Goal: Transaction & Acquisition: Purchase product/service

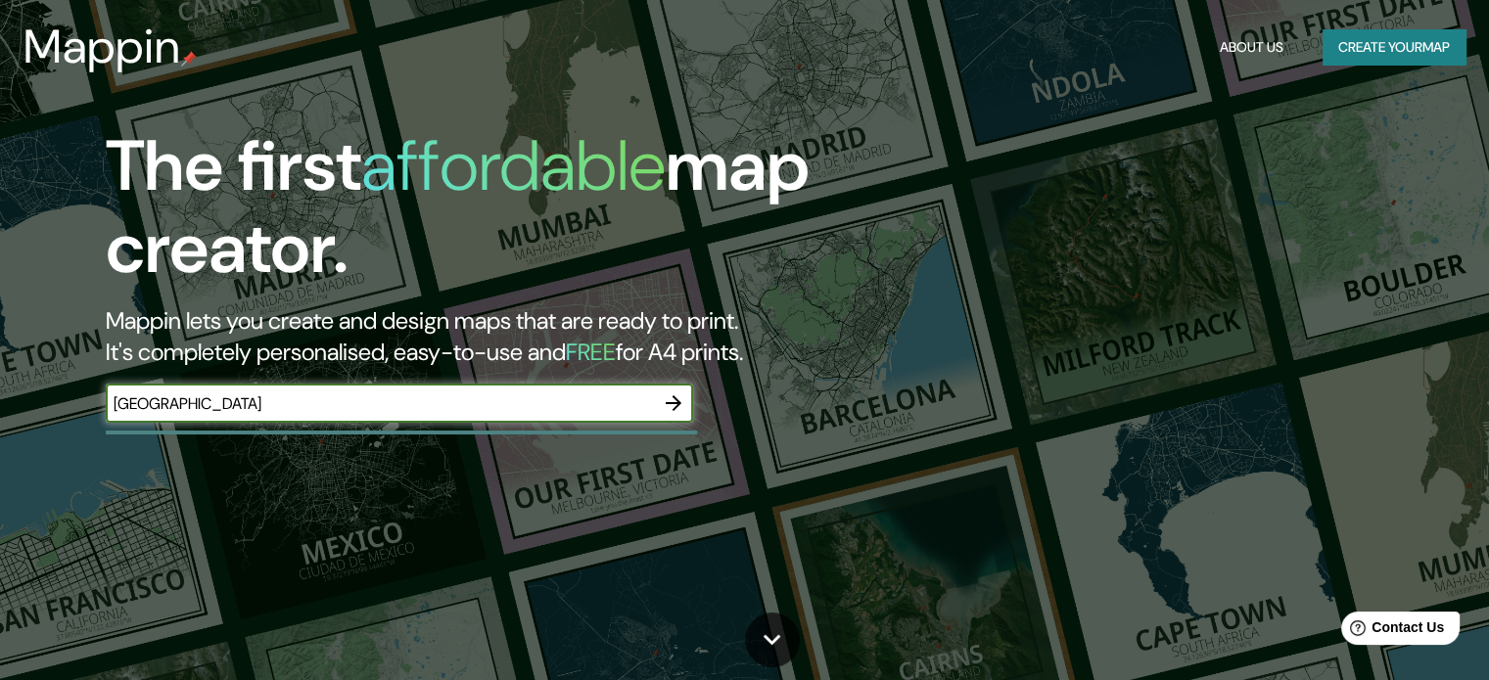
type input "[GEOGRAPHIC_DATA]"
click at [678, 401] on icon "button" at bounding box center [674, 403] width 16 height 16
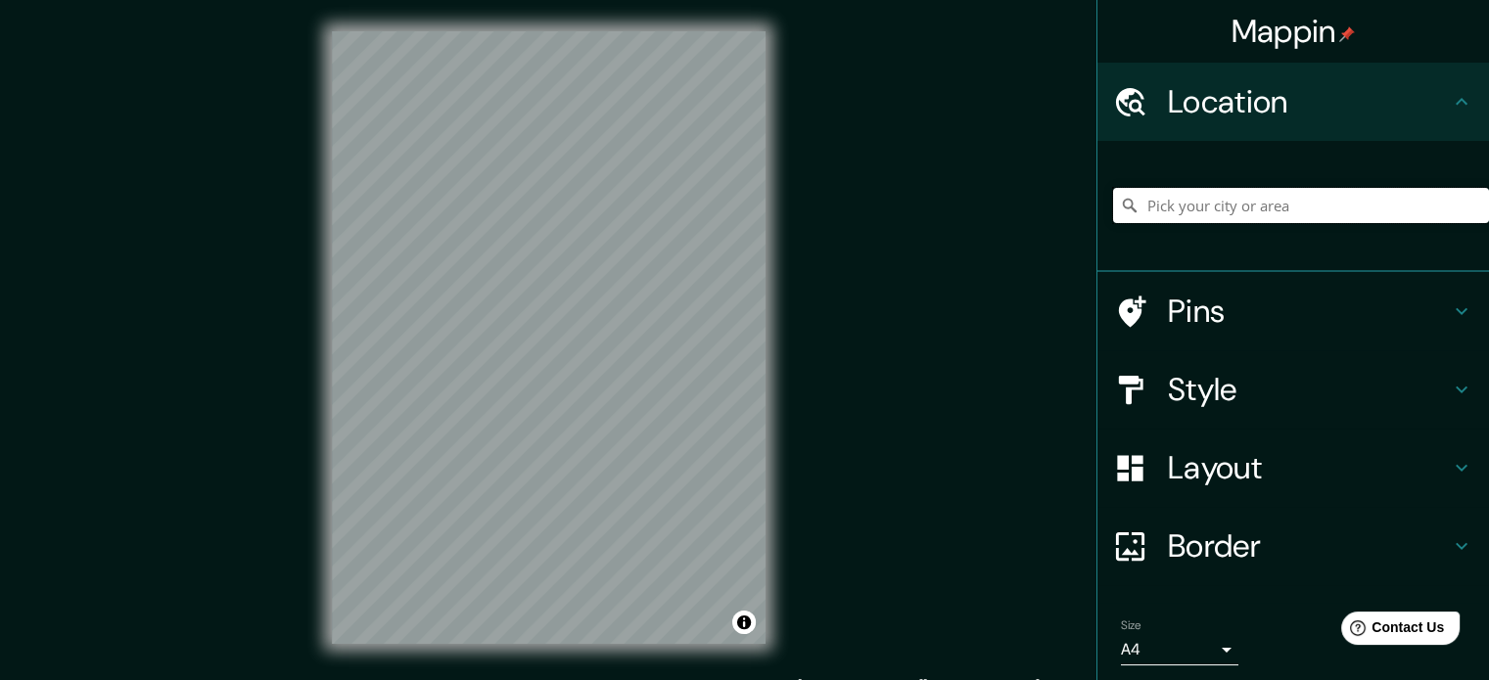
click at [1212, 203] on input "Pick your city or area" at bounding box center [1301, 205] width 376 height 35
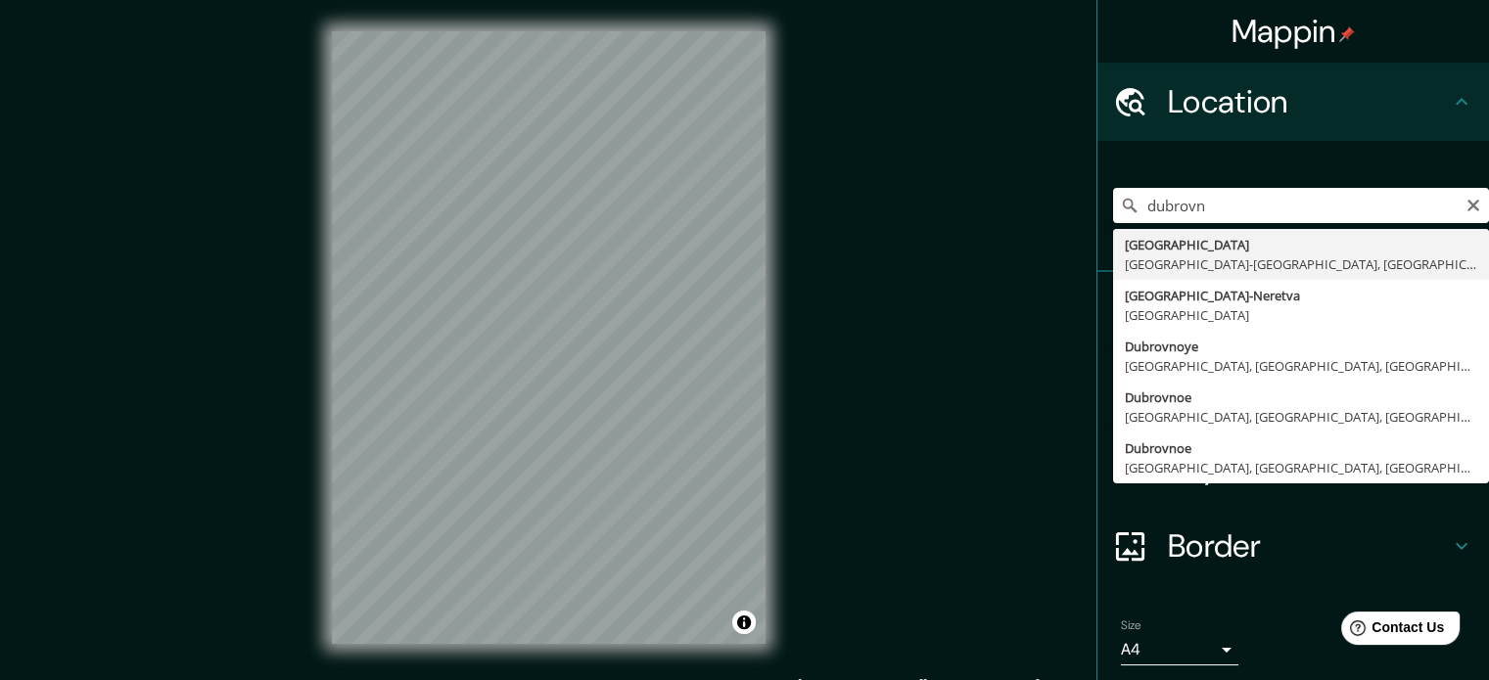
type input "[GEOGRAPHIC_DATA], [GEOGRAPHIC_DATA]-[GEOGRAPHIC_DATA], [GEOGRAPHIC_DATA]"
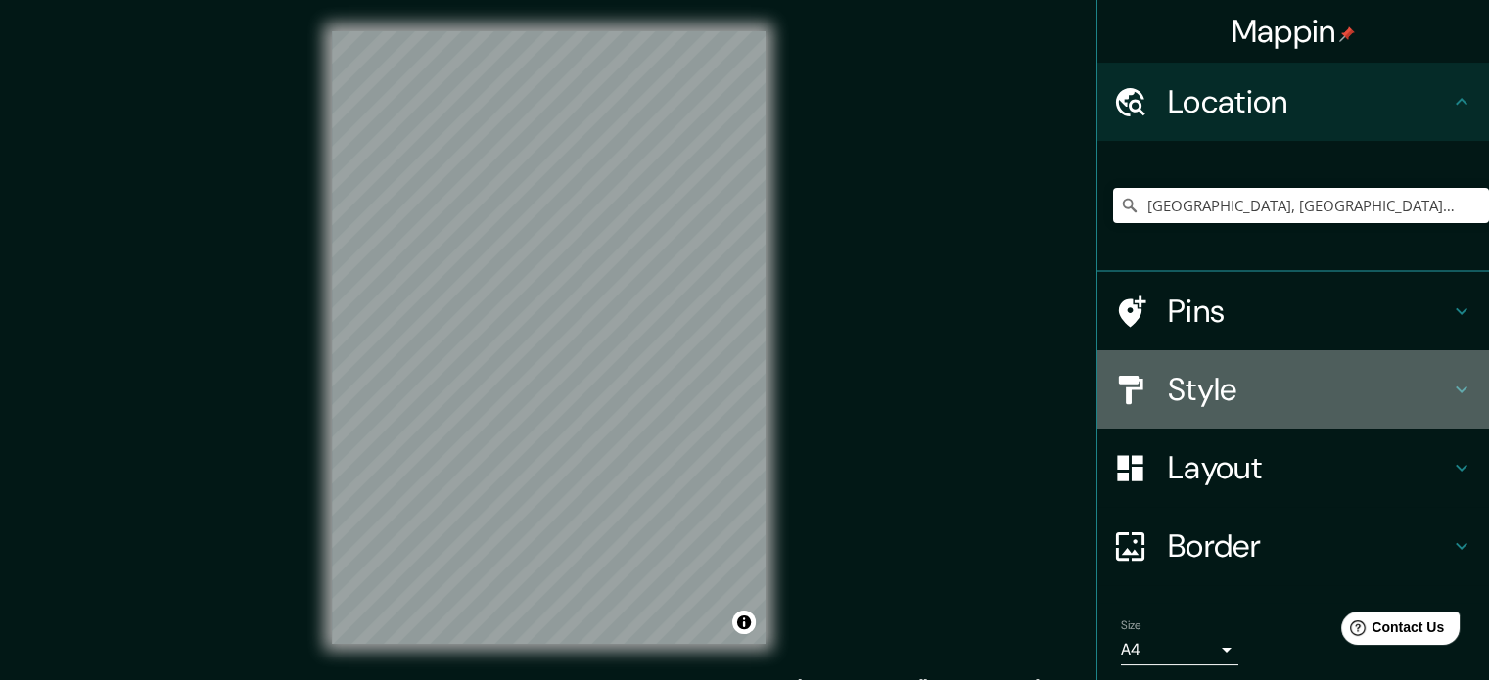
click at [1279, 395] on h4 "Style" at bounding box center [1309, 389] width 282 height 39
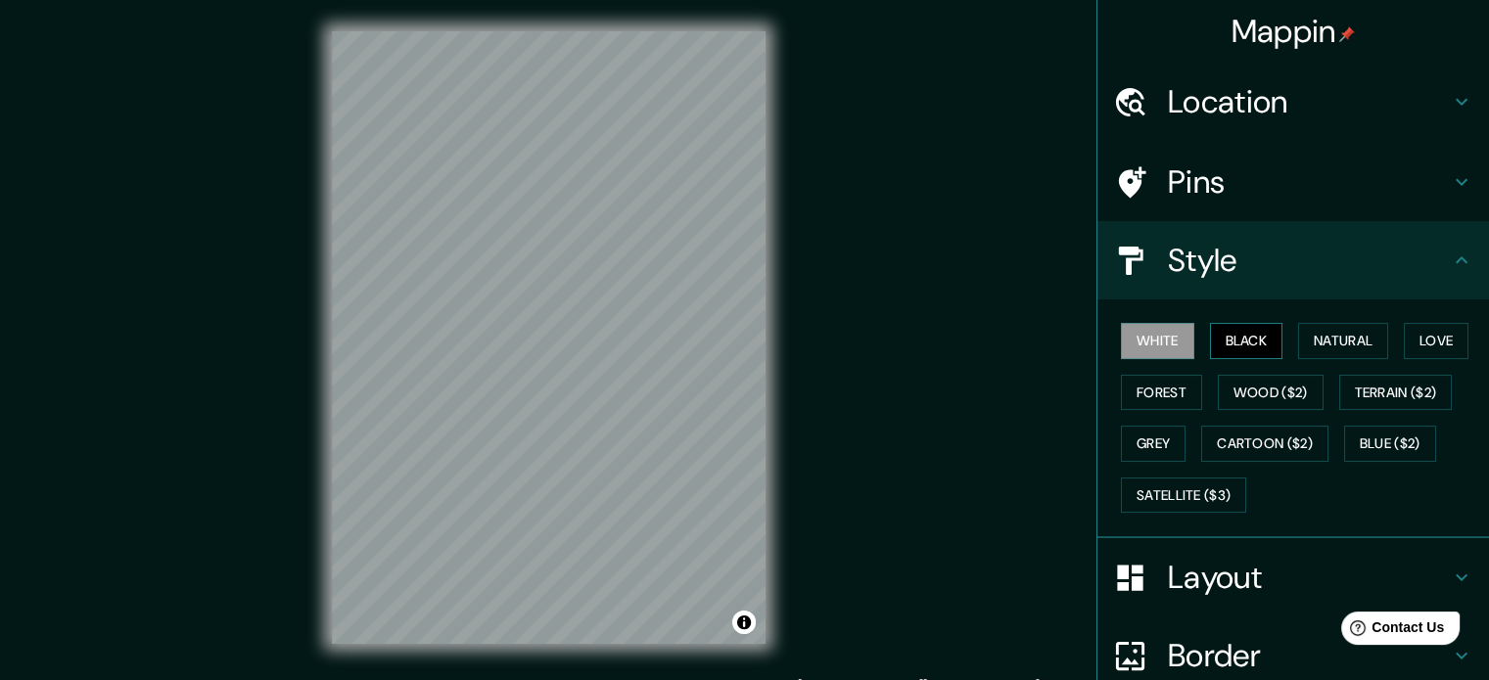
click at [1267, 344] on button "Black" at bounding box center [1246, 341] width 73 height 36
click at [1338, 332] on button "Natural" at bounding box center [1343, 341] width 90 height 36
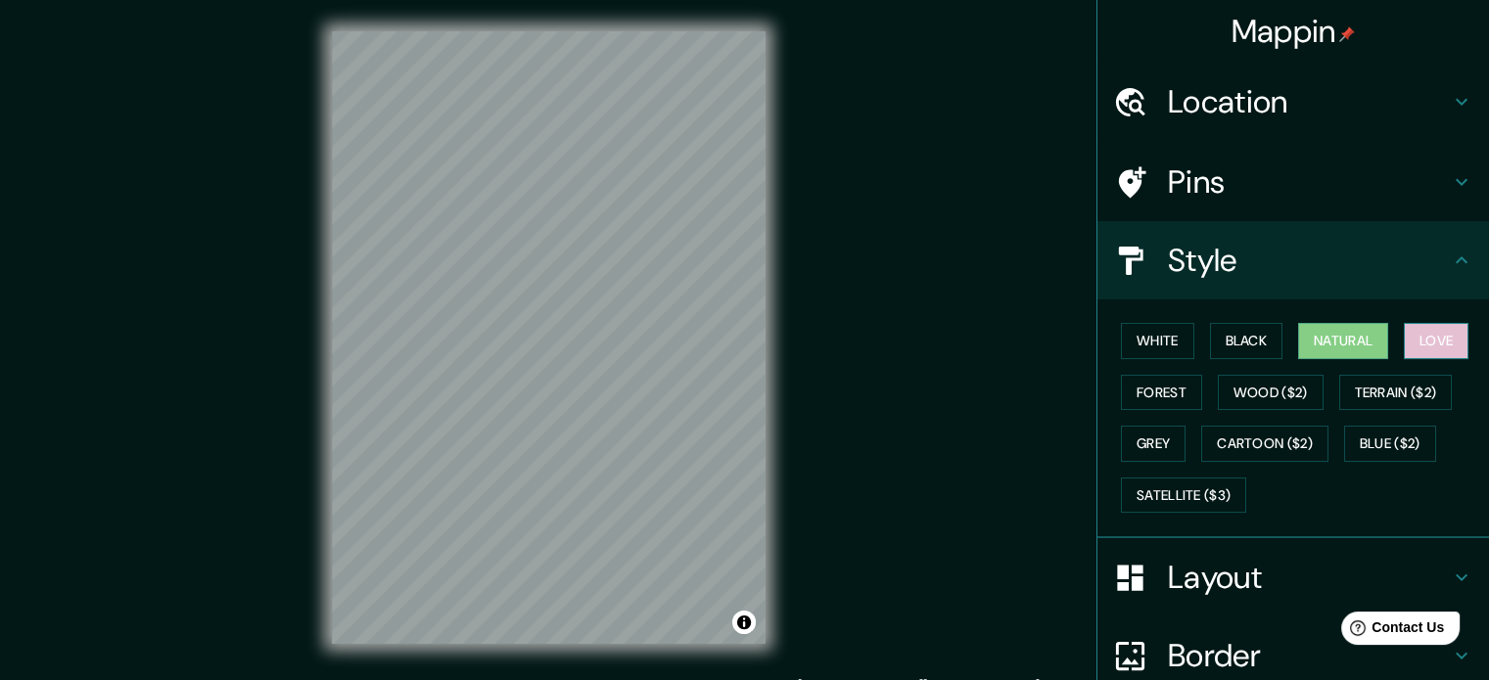
click at [1433, 337] on button "Love" at bounding box center [1436, 341] width 65 height 36
click at [1159, 391] on button "Forest" at bounding box center [1161, 393] width 81 height 36
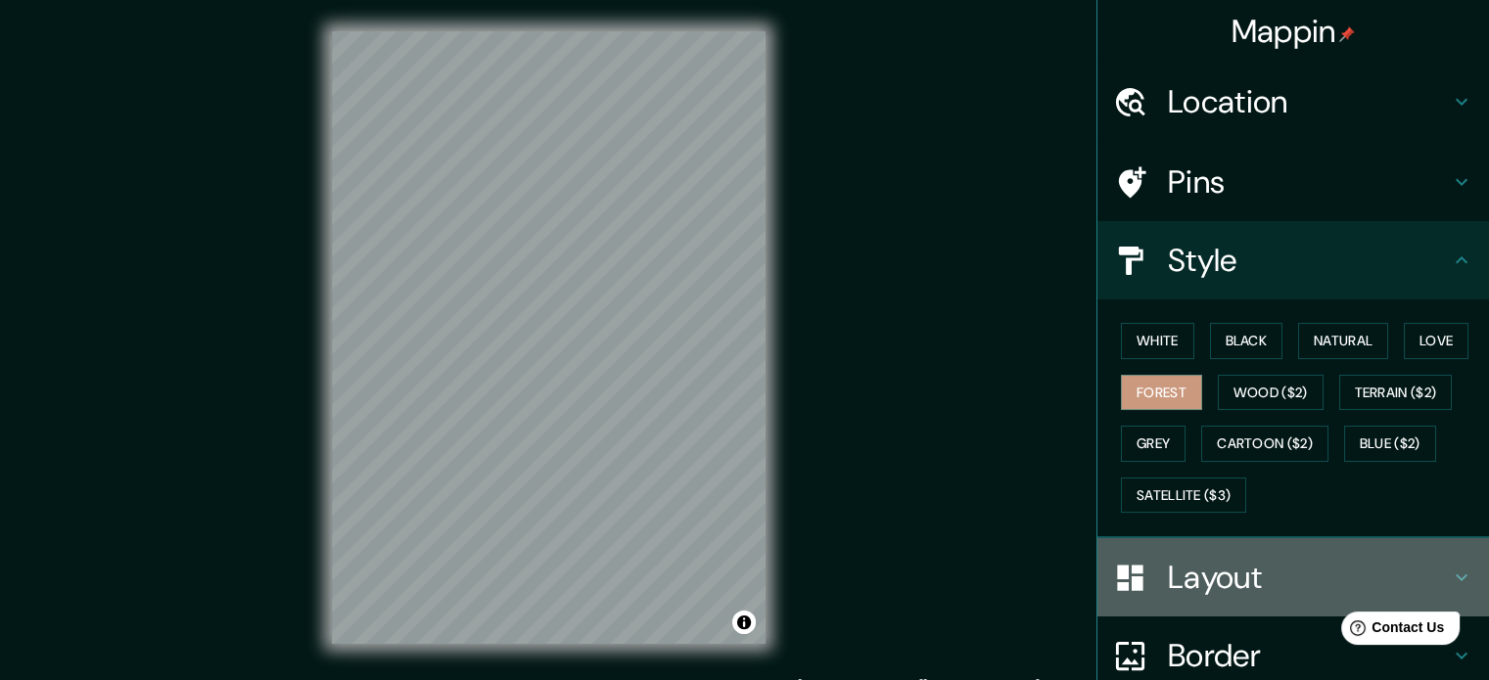
click at [1273, 564] on h4 "Layout" at bounding box center [1309, 577] width 282 height 39
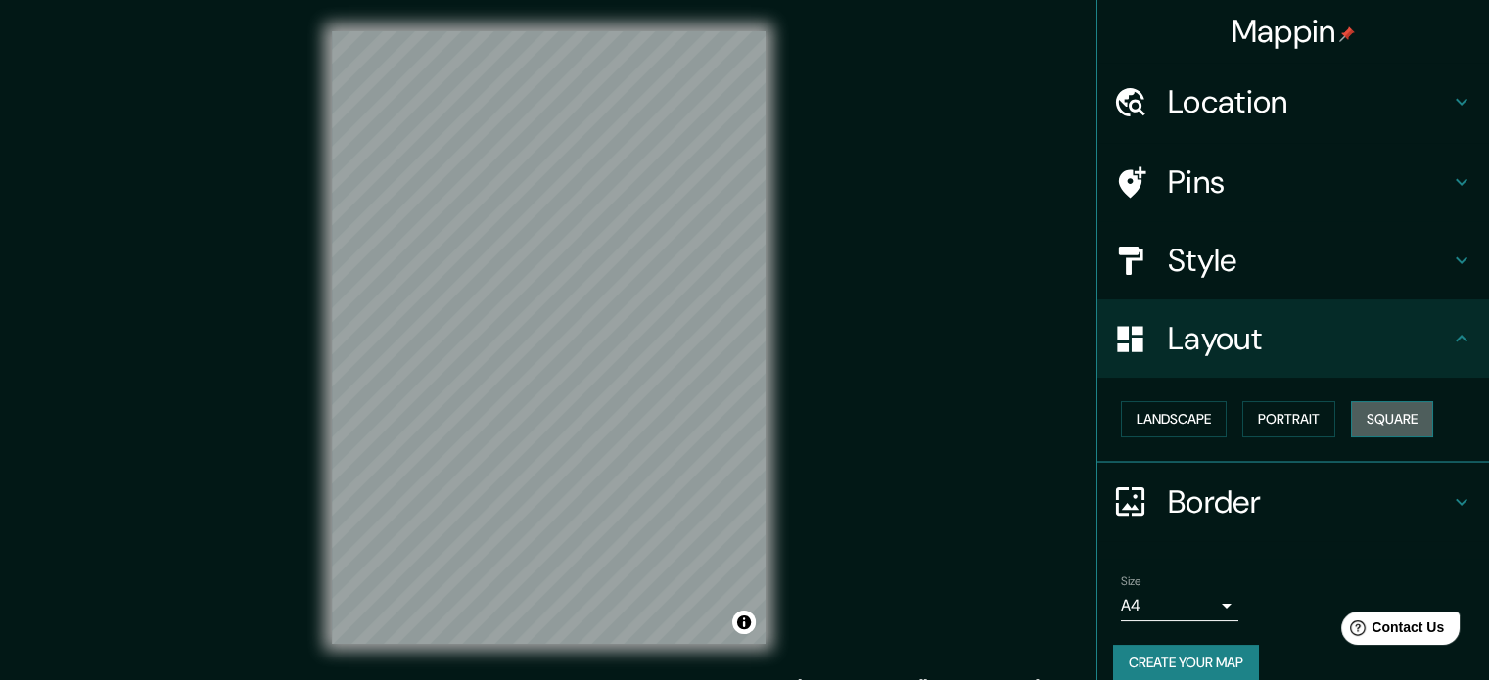
click at [1359, 411] on button "Square" at bounding box center [1392, 419] width 82 height 36
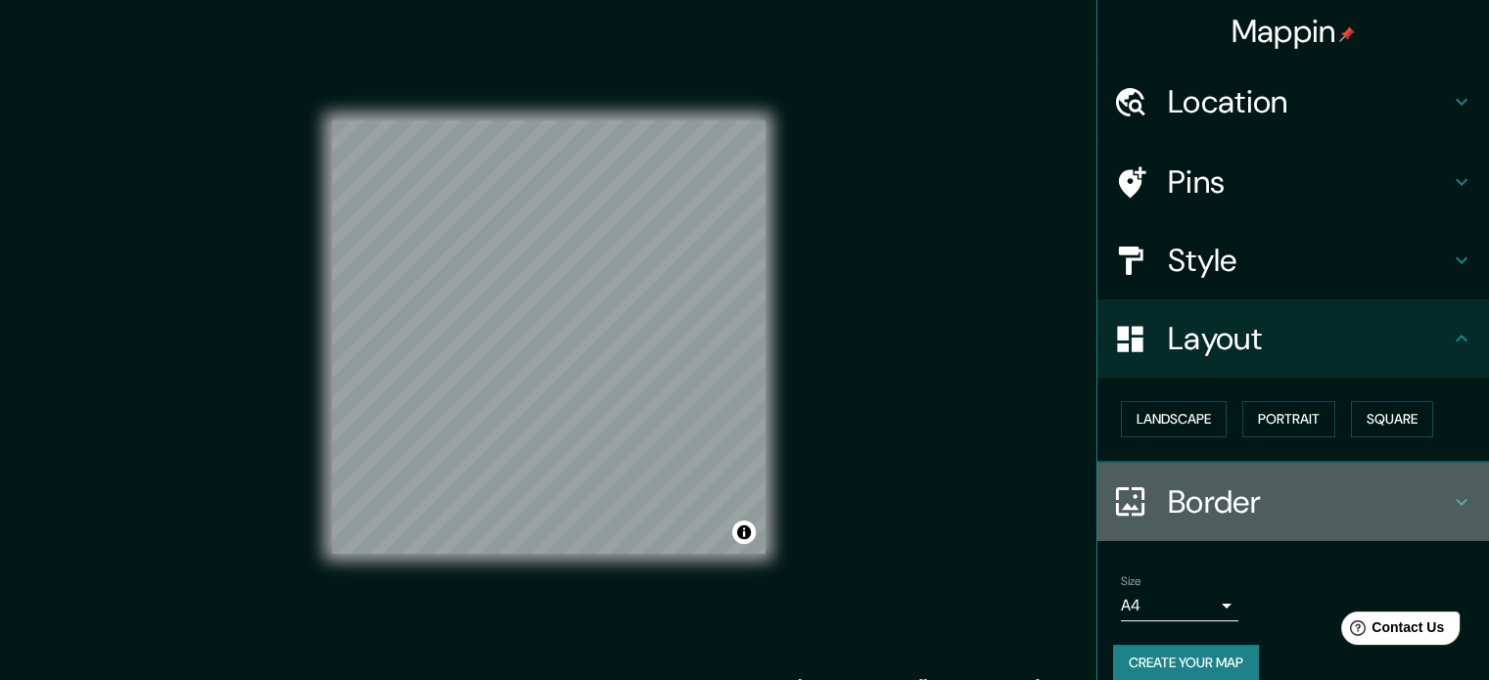
click at [1276, 509] on h4 "Border" at bounding box center [1309, 502] width 282 height 39
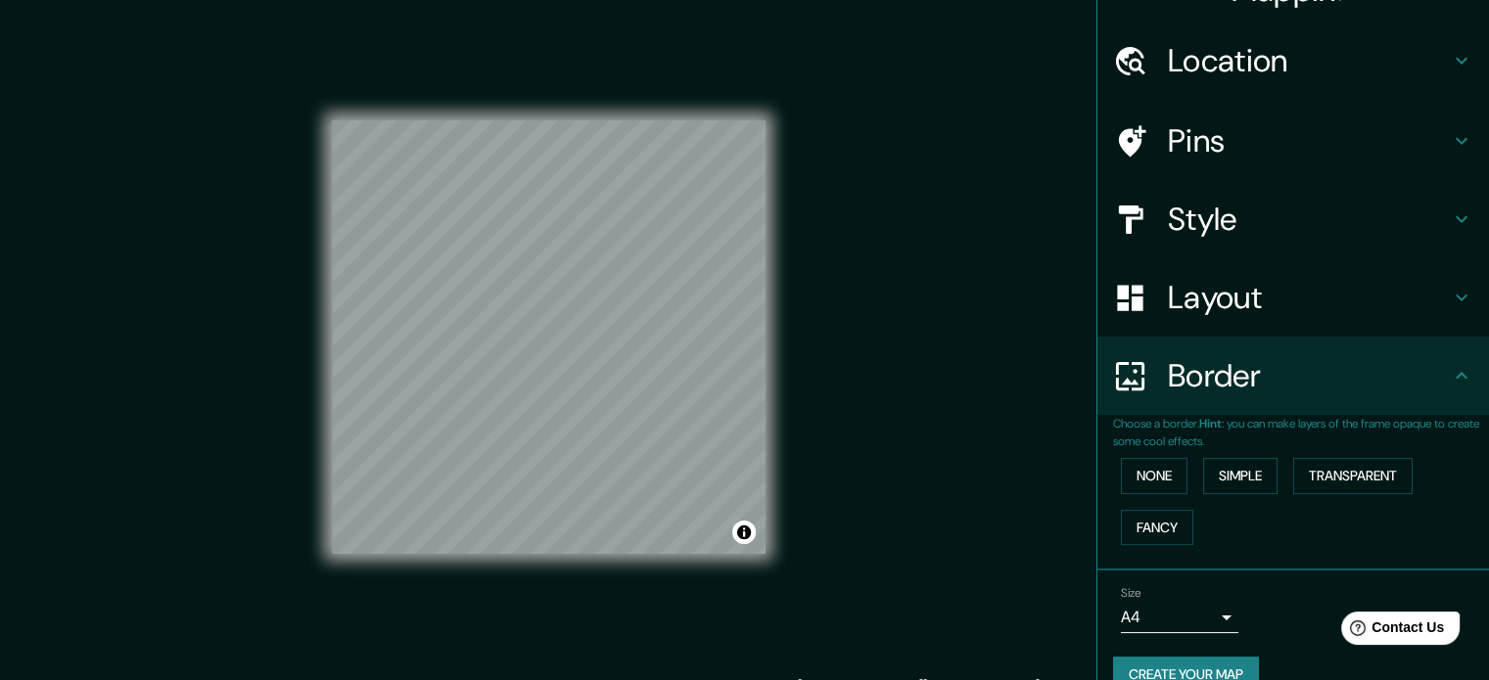
scroll to position [74, 0]
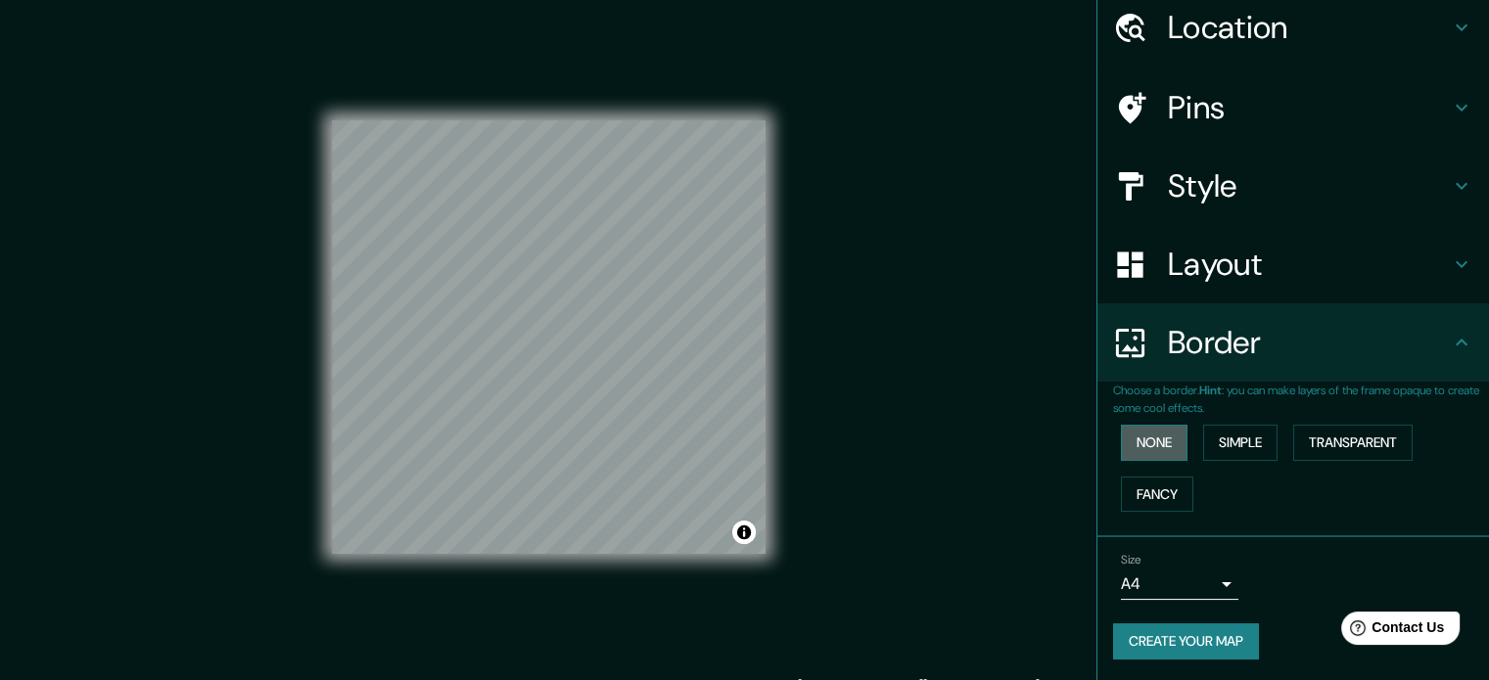
click at [1157, 434] on button "None" at bounding box center [1154, 443] width 67 height 36
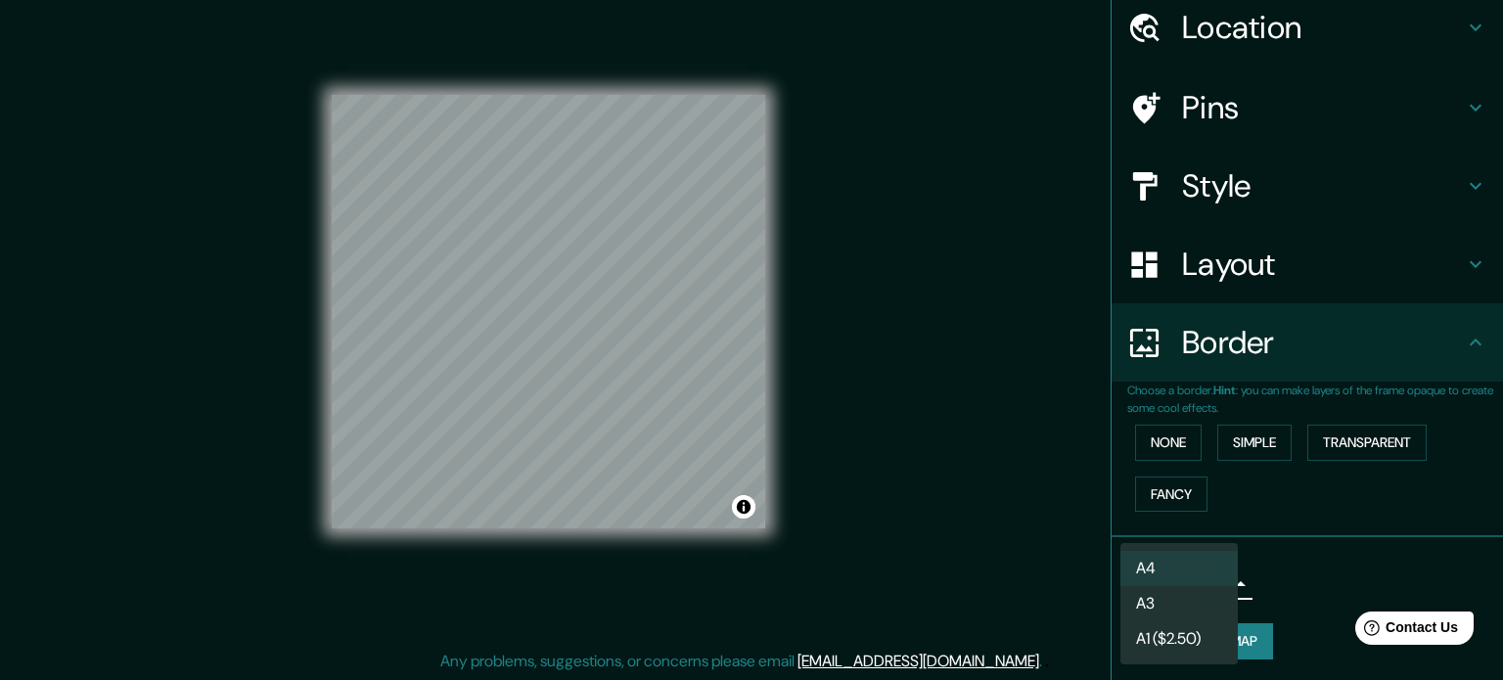
click at [1179, 597] on body "Mappin Location [GEOGRAPHIC_DATA], [GEOGRAPHIC_DATA]-[GEOGRAPHIC_DATA], [GEOGRA…" at bounding box center [751, 315] width 1503 height 680
click at [1189, 602] on li "A3" at bounding box center [1179, 603] width 117 height 35
type input "a4"
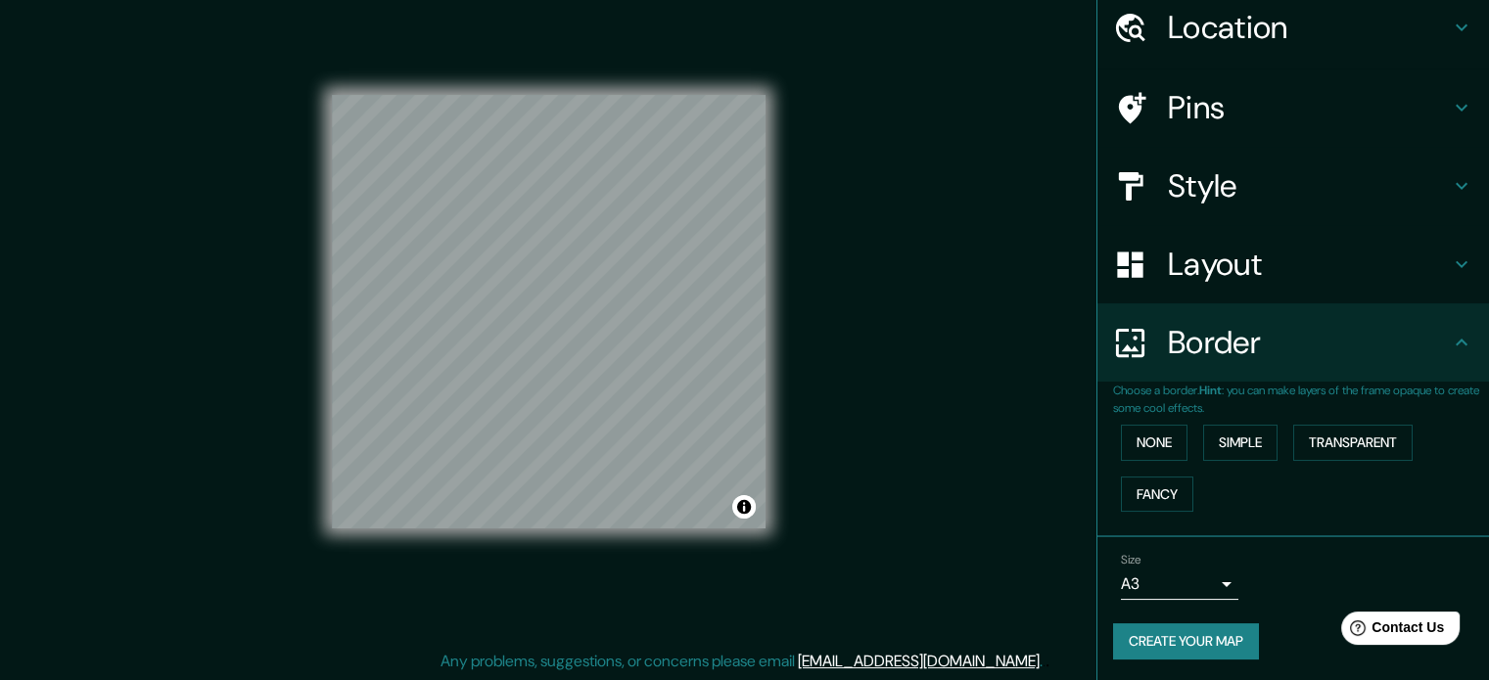
scroll to position [0, 0]
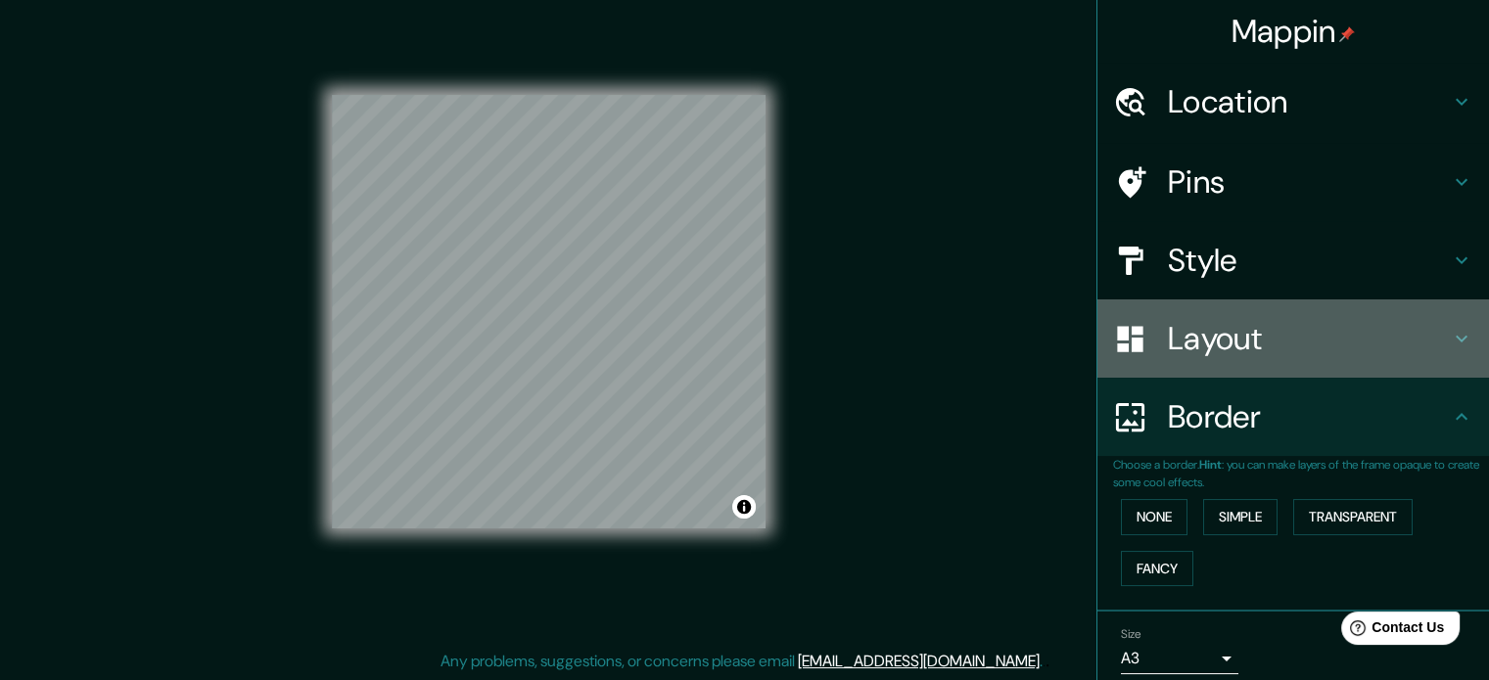
click at [1251, 316] on div "Layout" at bounding box center [1293, 339] width 392 height 78
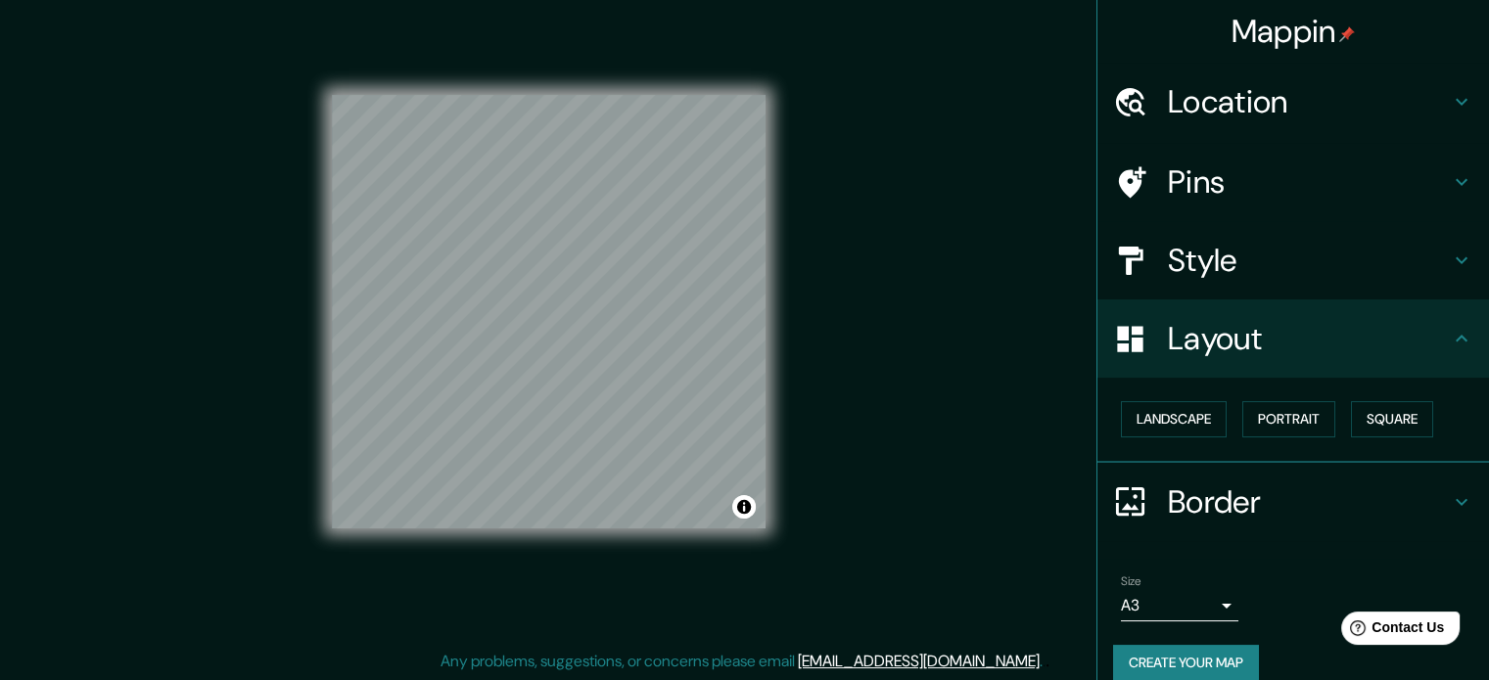
click at [1252, 340] on h4 "Layout" at bounding box center [1309, 338] width 282 height 39
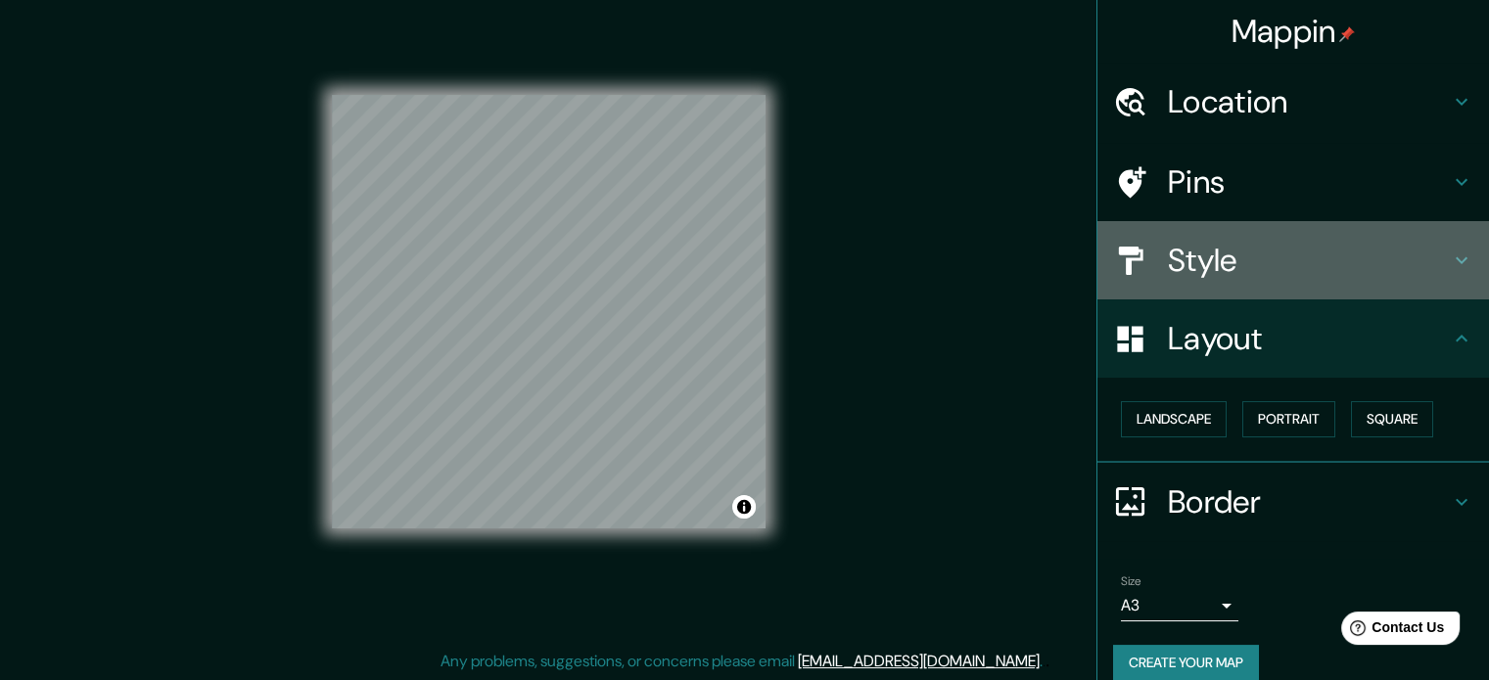
click at [1269, 285] on div "Style" at bounding box center [1293, 260] width 392 height 78
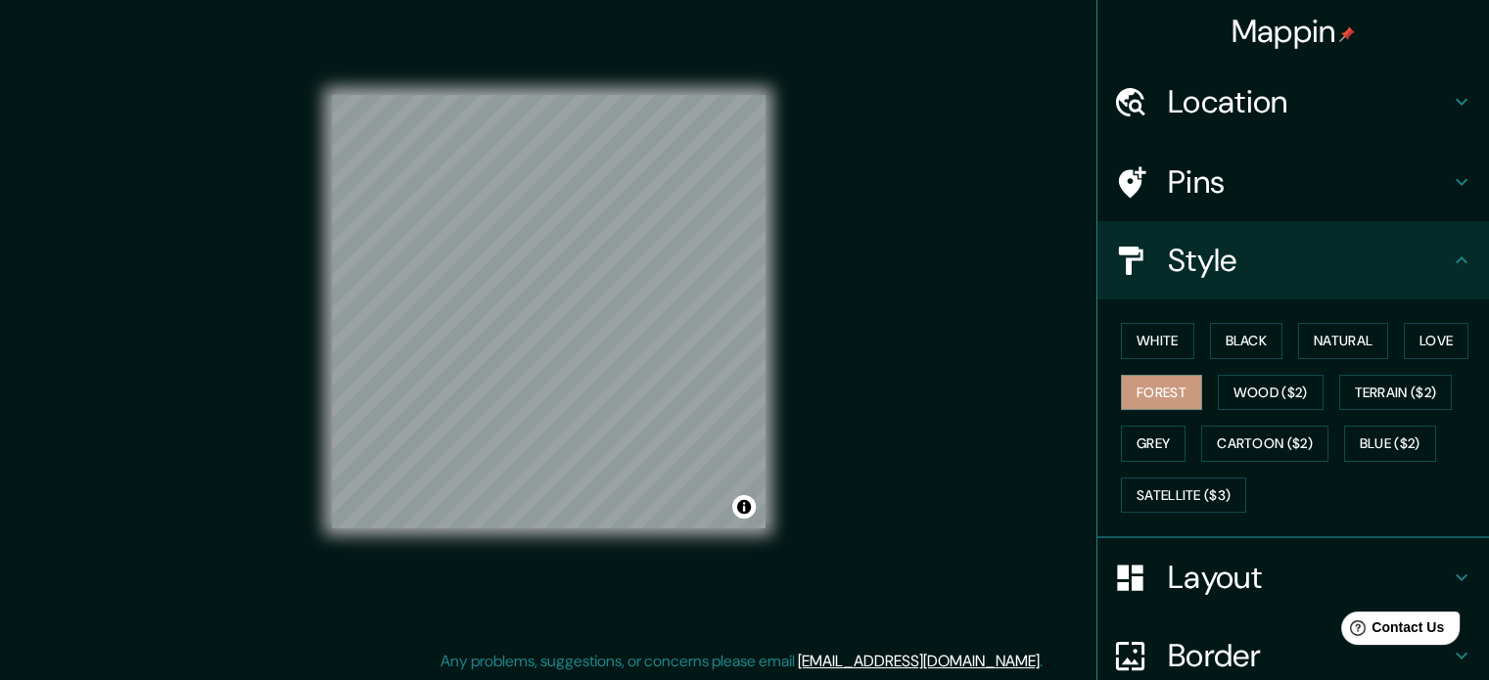
scroll to position [174, 0]
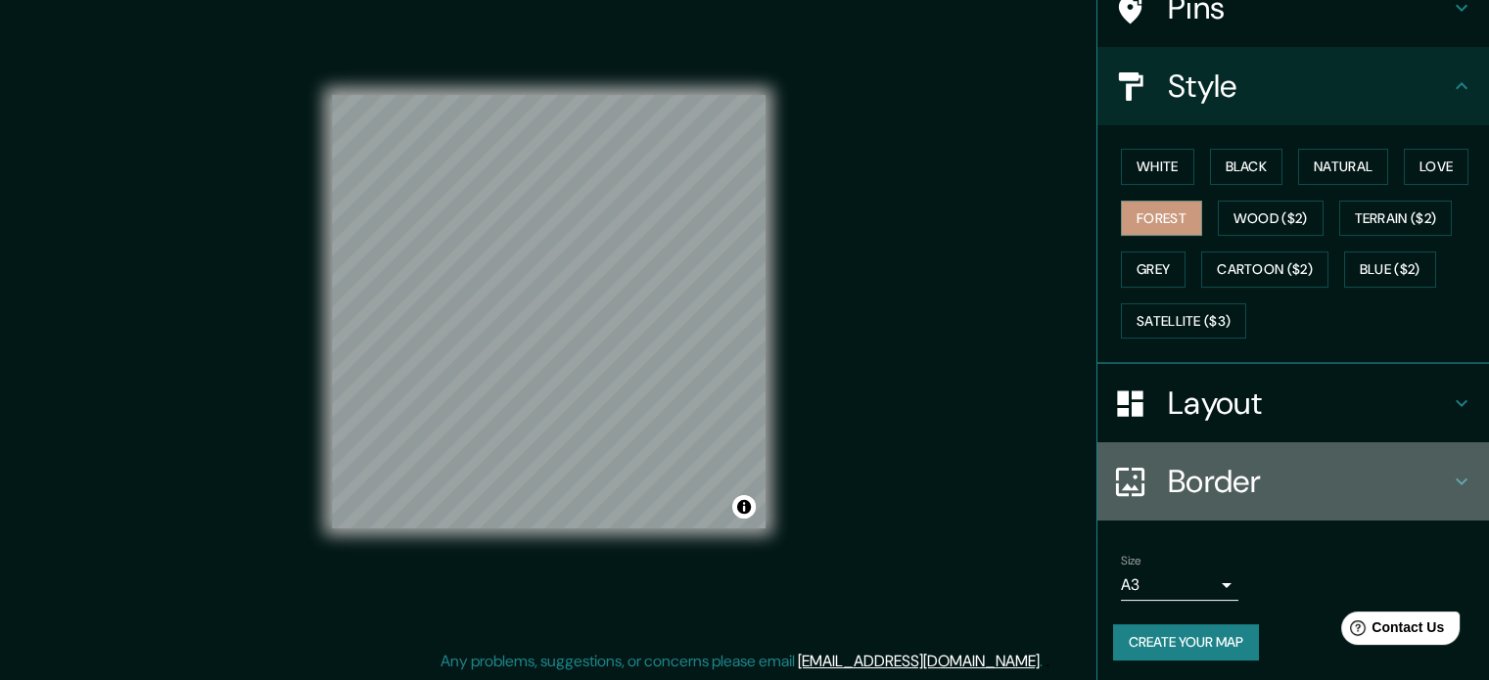
click at [1256, 462] on h4 "Border" at bounding box center [1309, 481] width 282 height 39
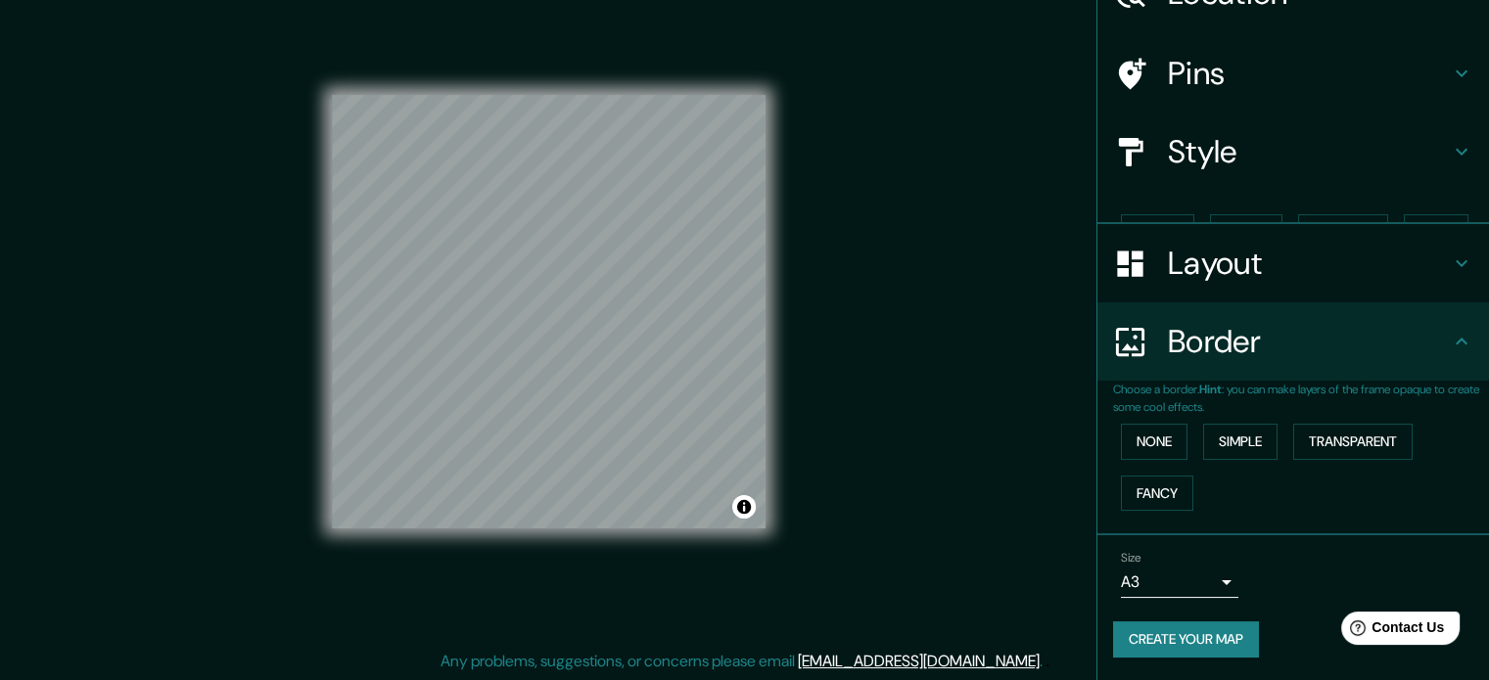
scroll to position [74, 0]
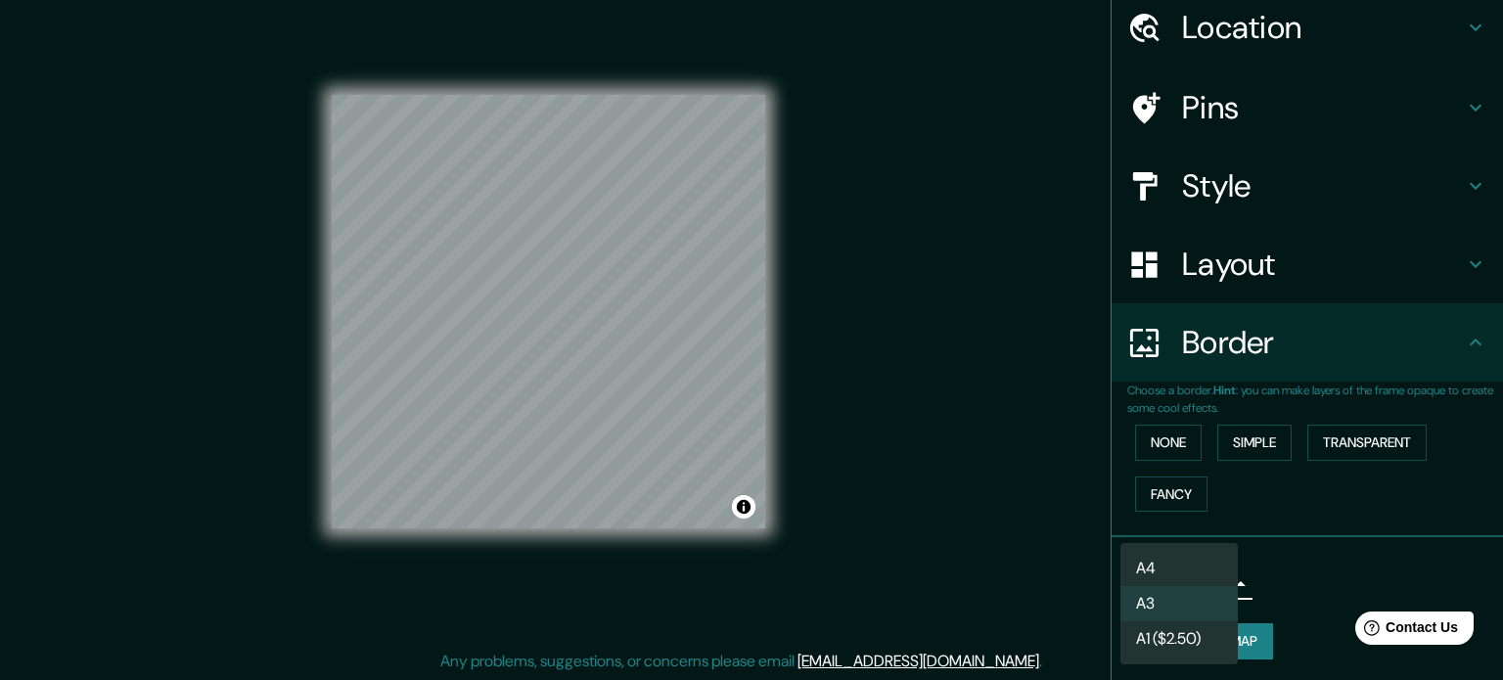
click at [1156, 576] on body "Mappin Location [GEOGRAPHIC_DATA], [GEOGRAPHIC_DATA]-[GEOGRAPHIC_DATA], [GEOGRA…" at bounding box center [751, 315] width 1503 height 680
click at [1264, 578] on div at bounding box center [751, 340] width 1503 height 680
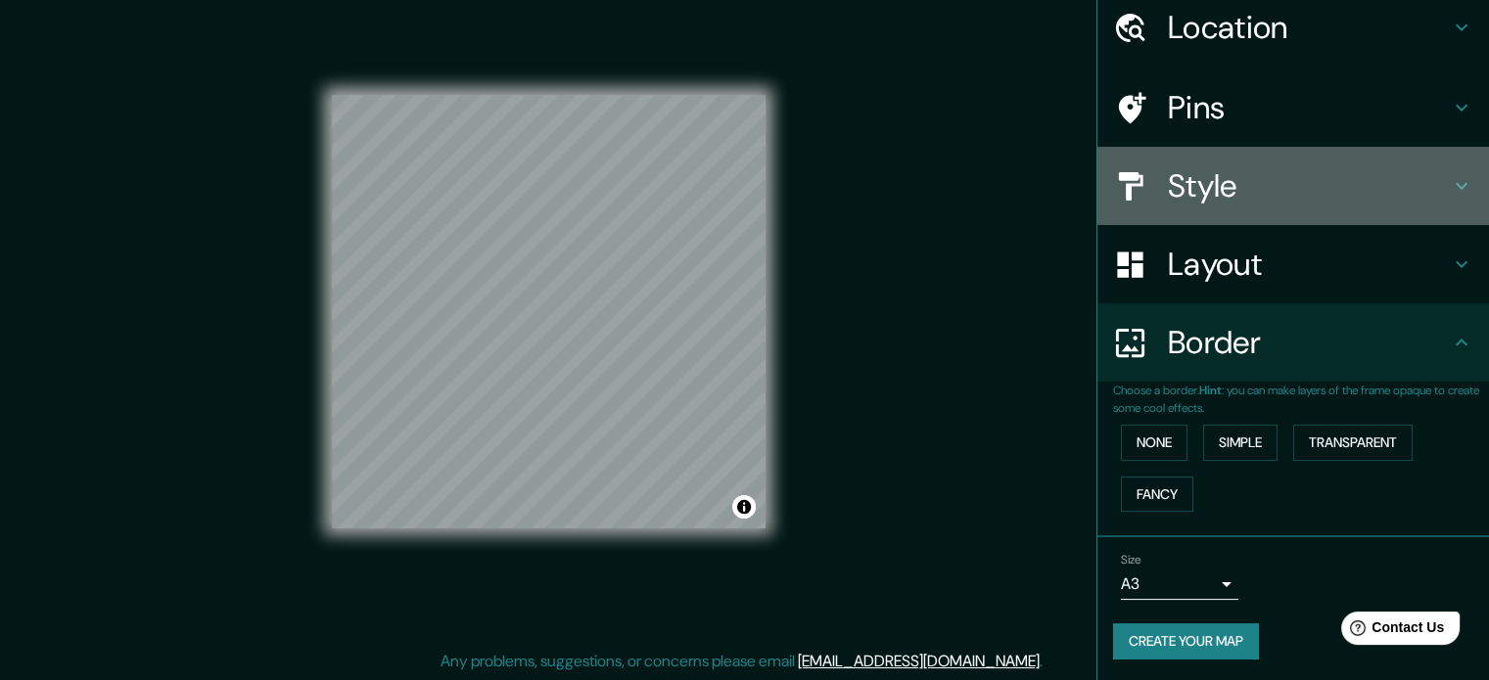
click at [1178, 151] on div "Style" at bounding box center [1293, 186] width 392 height 78
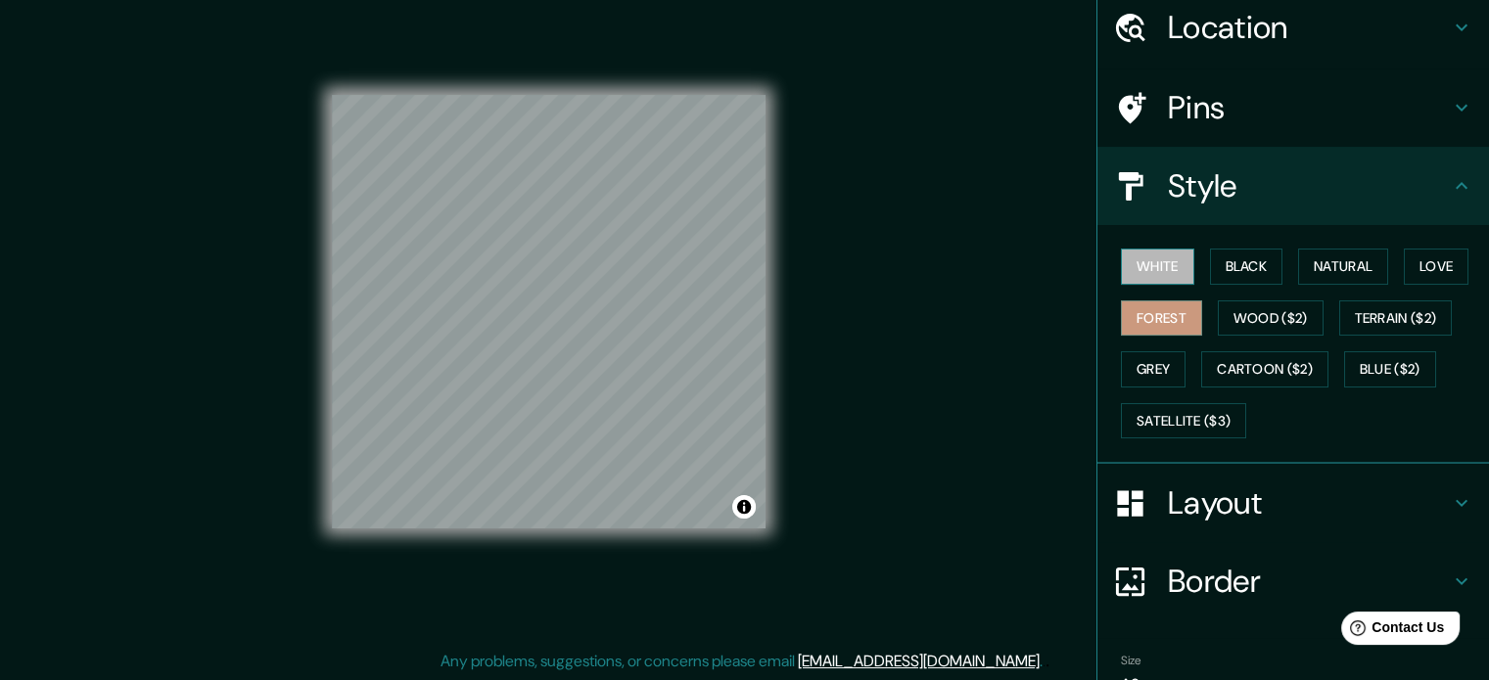
click at [1155, 255] on button "White" at bounding box center [1157, 267] width 73 height 36
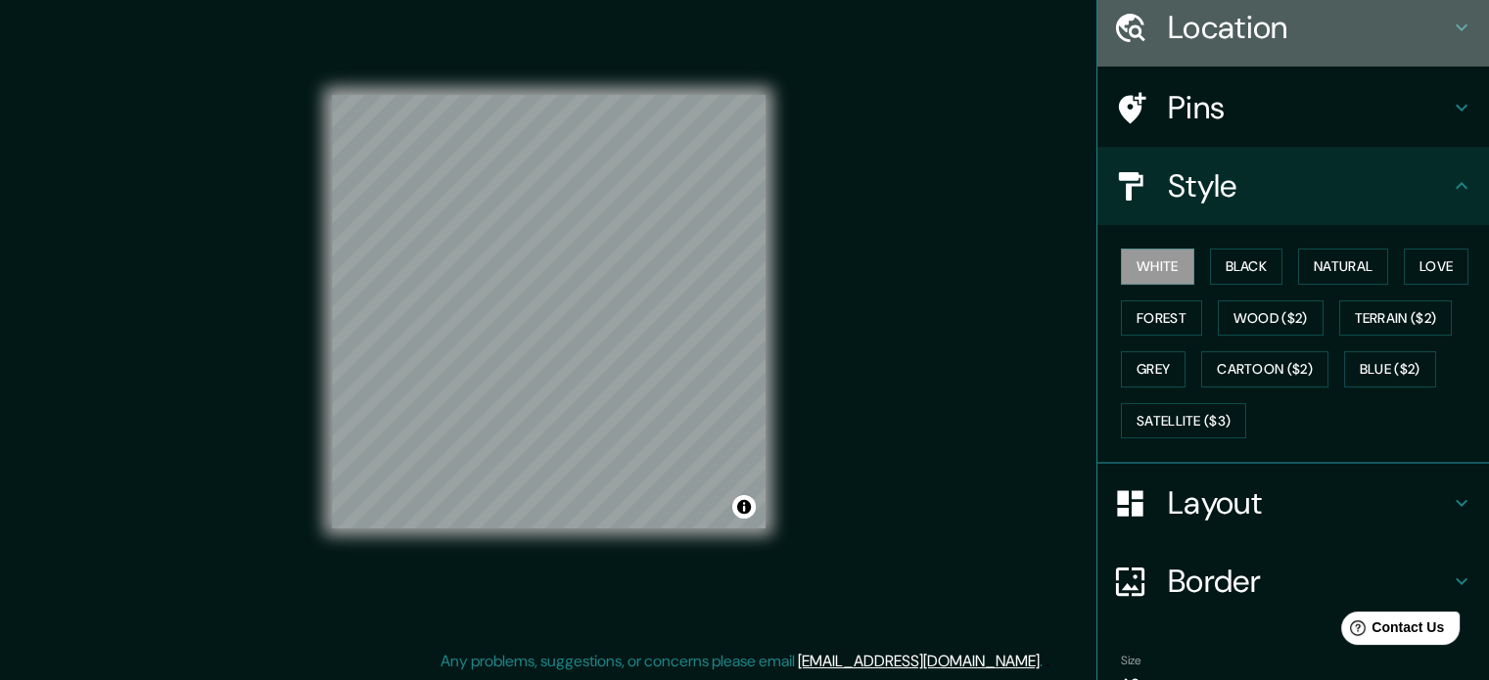
click at [1188, 50] on div "Location" at bounding box center [1293, 27] width 392 height 78
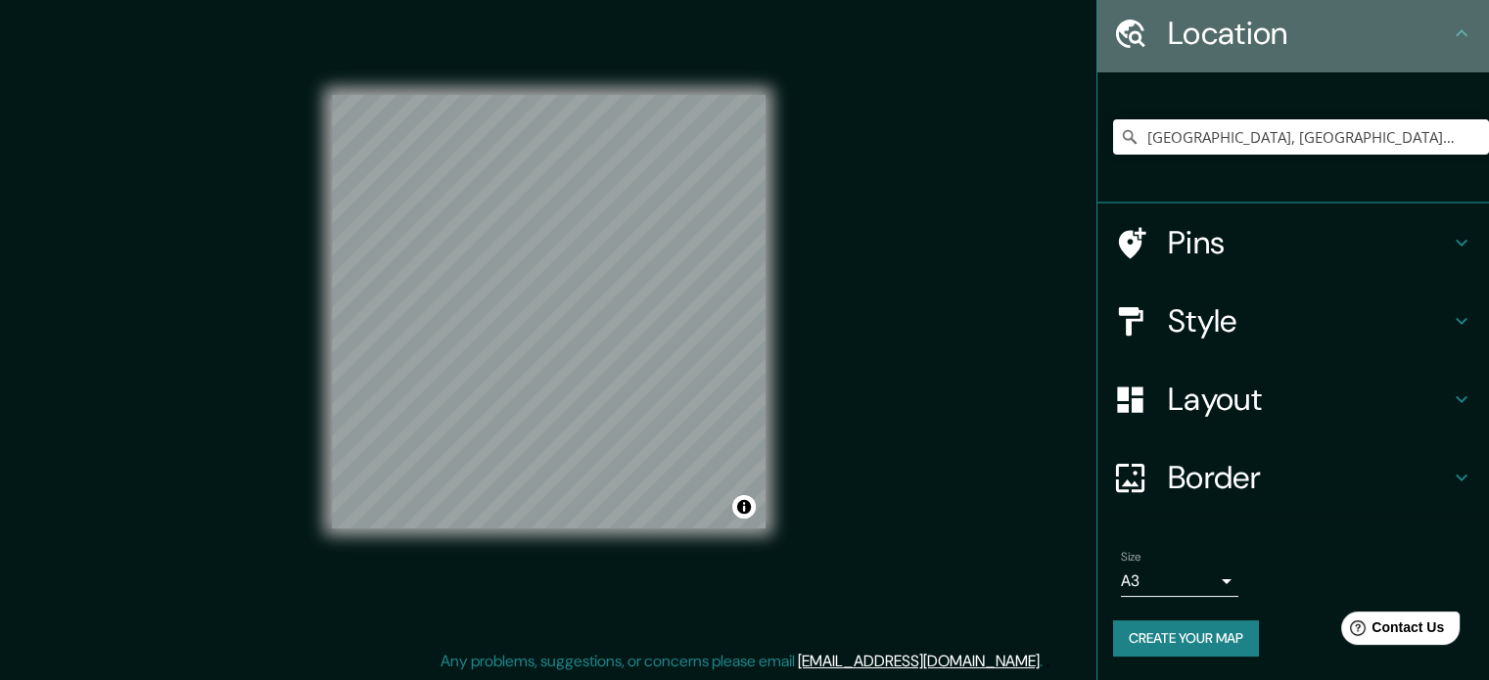
scroll to position [67, 0]
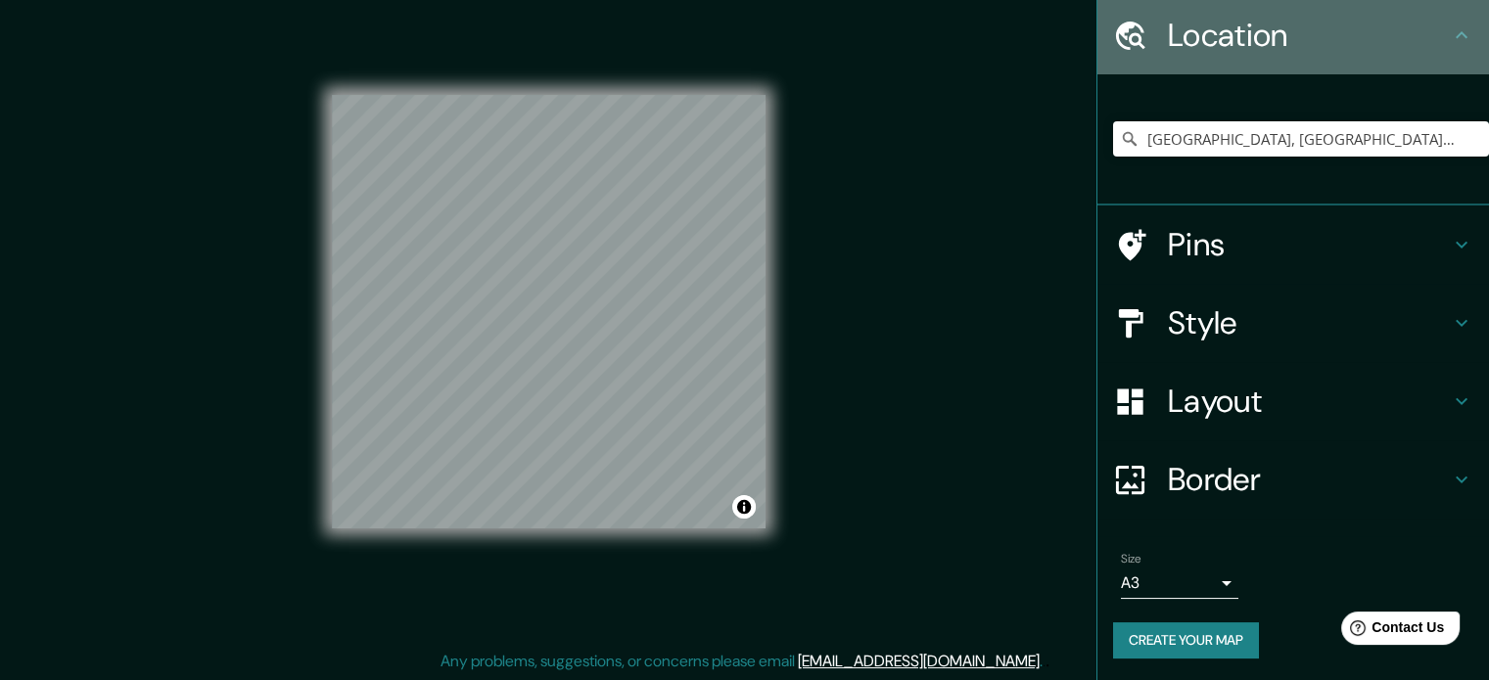
click at [1188, 50] on h4 "Location" at bounding box center [1309, 35] width 282 height 39
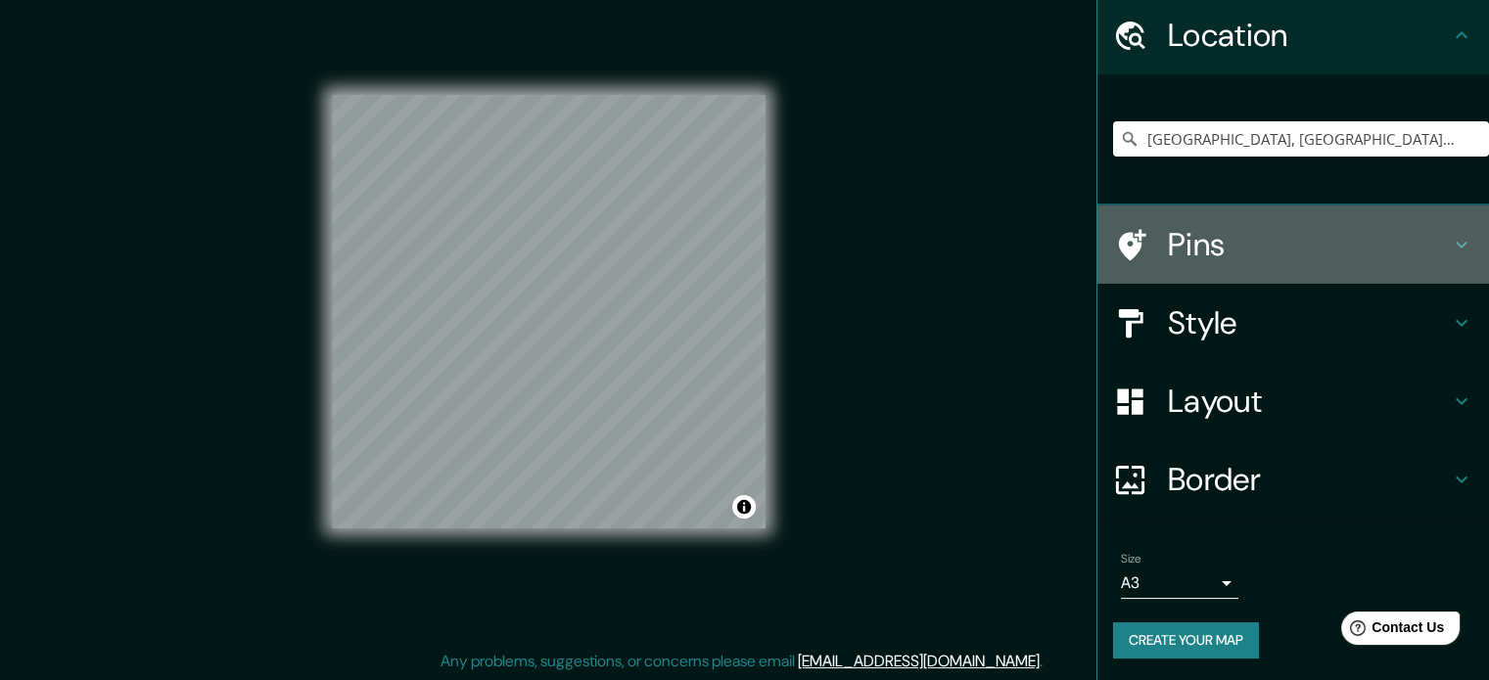
click at [1207, 218] on div "Pins" at bounding box center [1293, 245] width 392 height 78
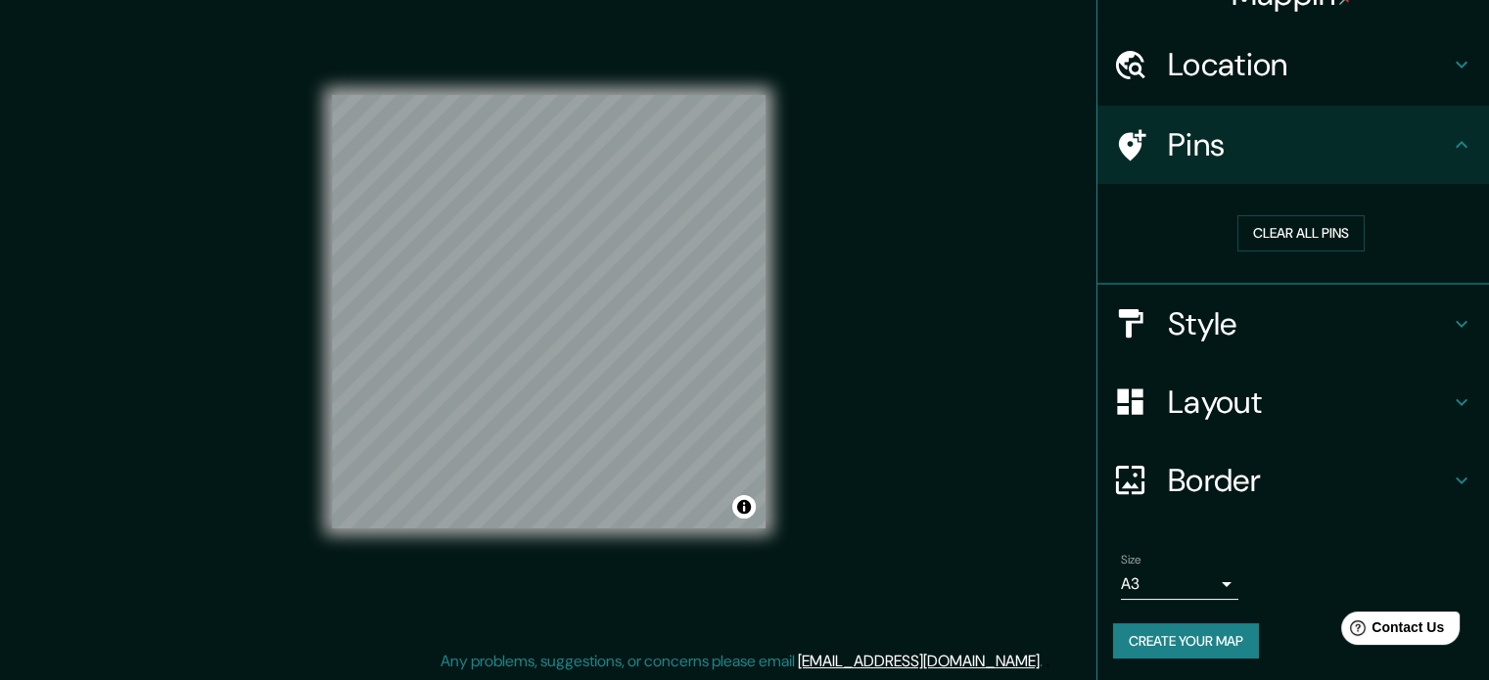
scroll to position [37, 0]
click at [458, 260] on div at bounding box center [454, 258] width 16 height 16
drag, startPoint x: 466, startPoint y: 253, endPoint x: 487, endPoint y: 253, distance: 21.5
click at [487, 253] on div at bounding box center [487, 253] width 16 height 16
click at [455, 282] on div at bounding box center [451, 289] width 16 height 16
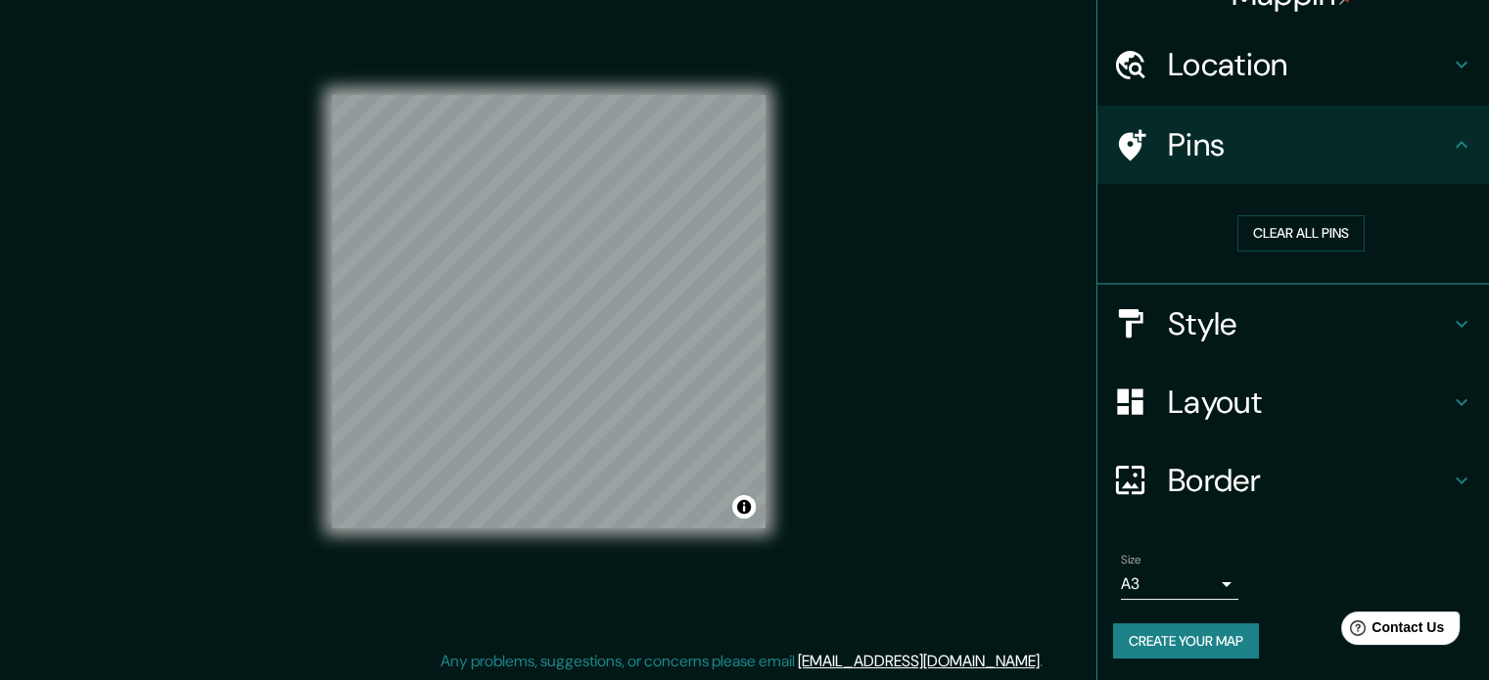
click at [295, 257] on div "Mappin Location [GEOGRAPHIC_DATA], [GEOGRAPHIC_DATA]-[GEOGRAPHIC_DATA], [GEOGRA…" at bounding box center [744, 328] width 1489 height 707
click at [530, 247] on div at bounding box center [530, 246] width 16 height 16
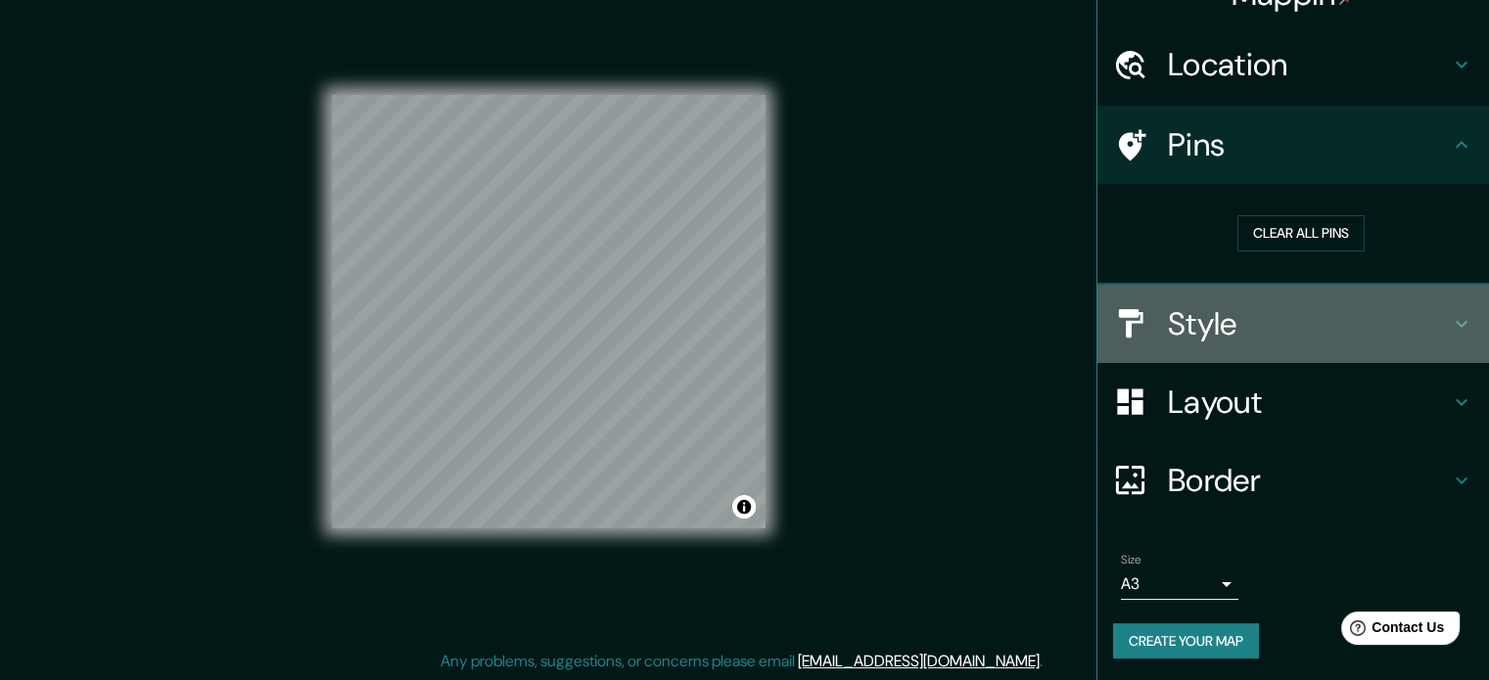
click at [1261, 347] on div "Style" at bounding box center [1293, 324] width 392 height 78
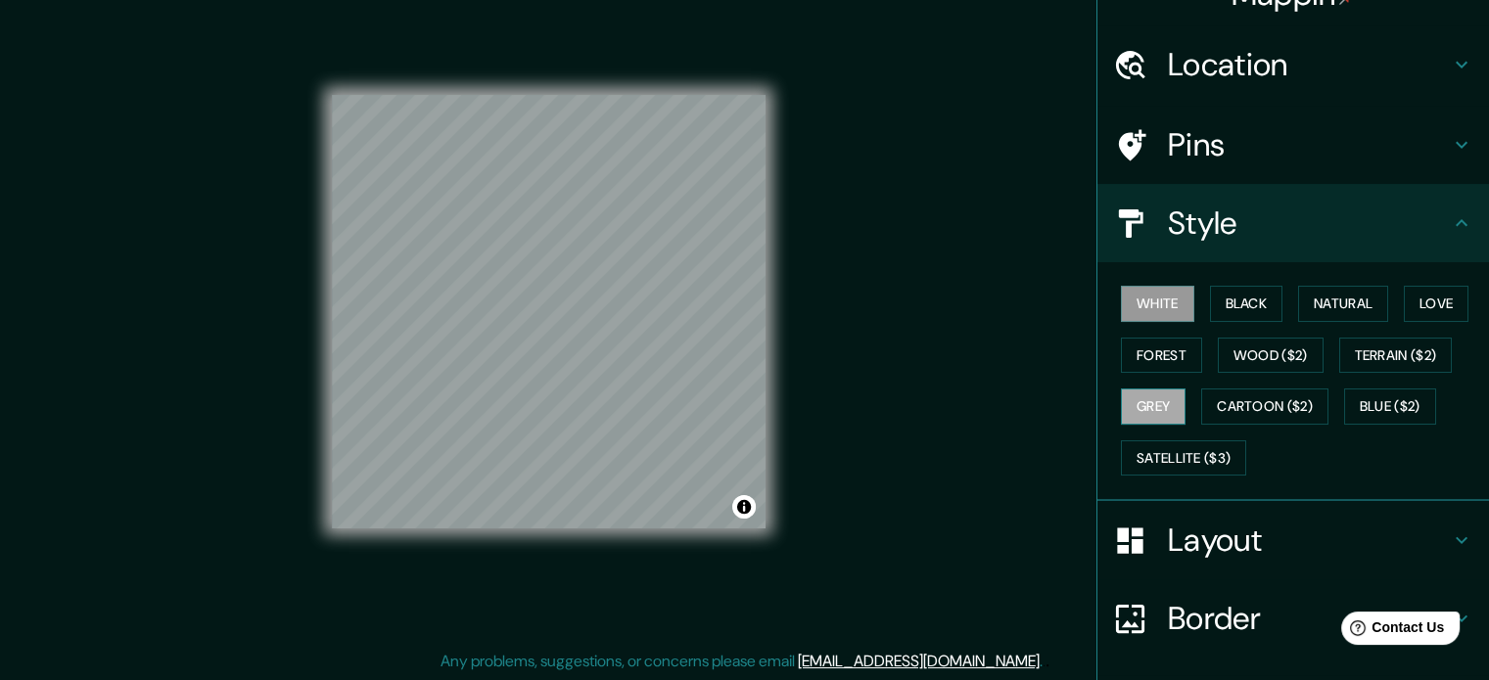
click at [1151, 404] on button "Grey" at bounding box center [1153, 407] width 65 height 36
click at [1159, 350] on button "Forest" at bounding box center [1161, 356] width 81 height 36
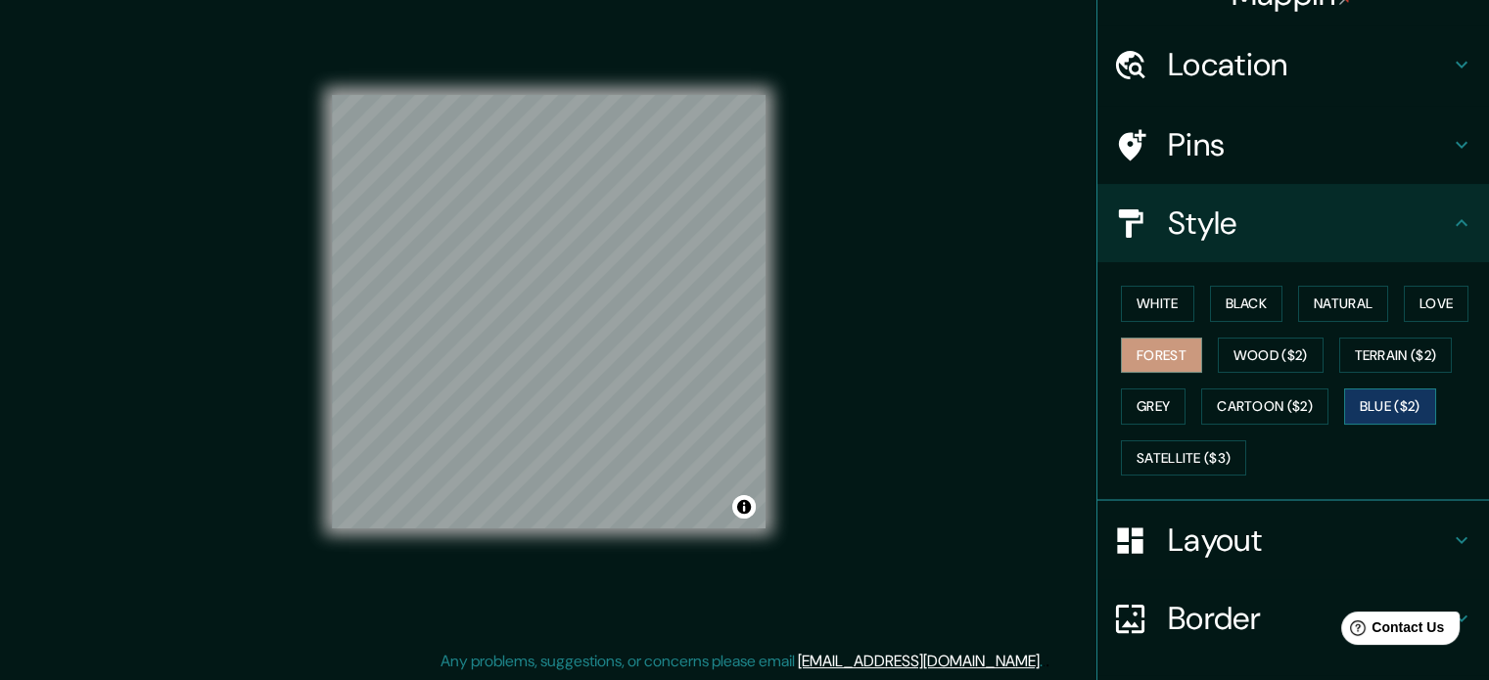
scroll to position [174, 0]
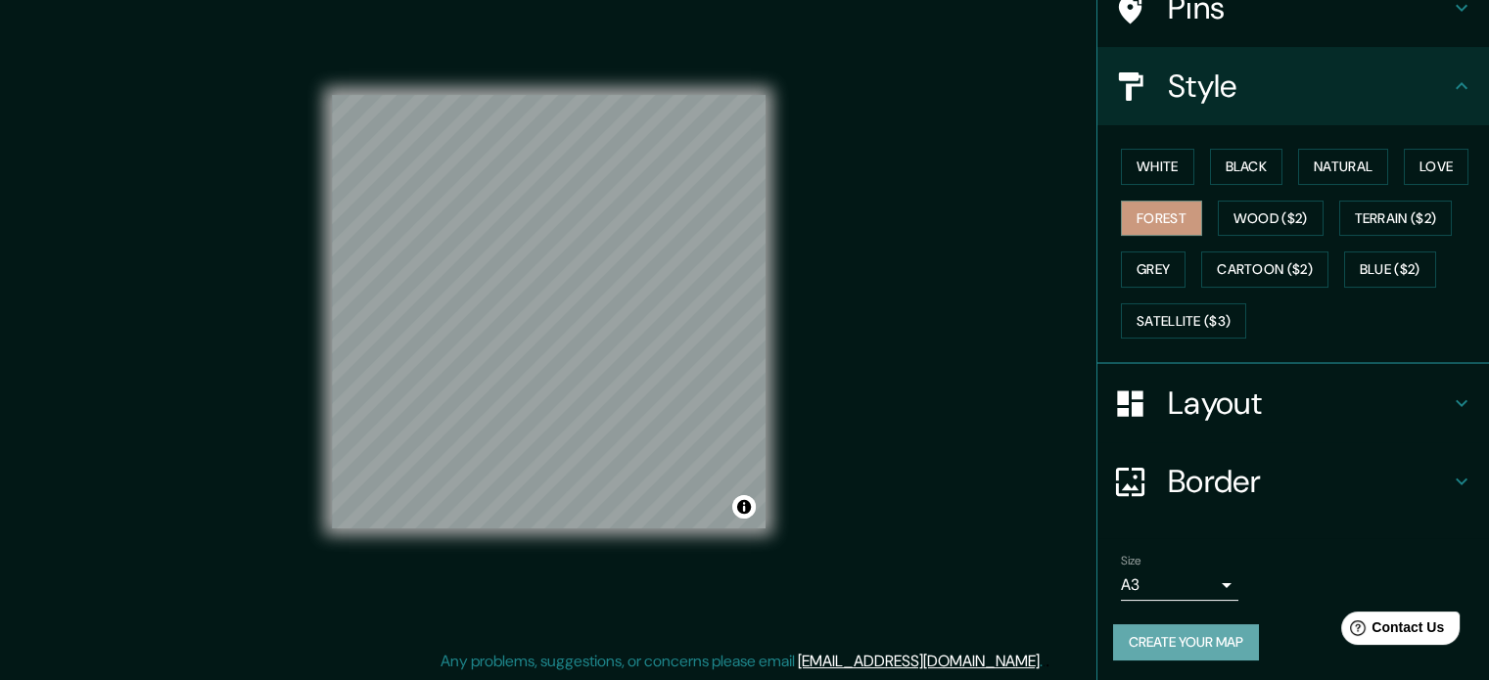
click at [1192, 632] on button "Create your map" at bounding box center [1186, 642] width 146 height 36
click at [1197, 644] on button "Create your map" at bounding box center [1186, 642] width 146 height 36
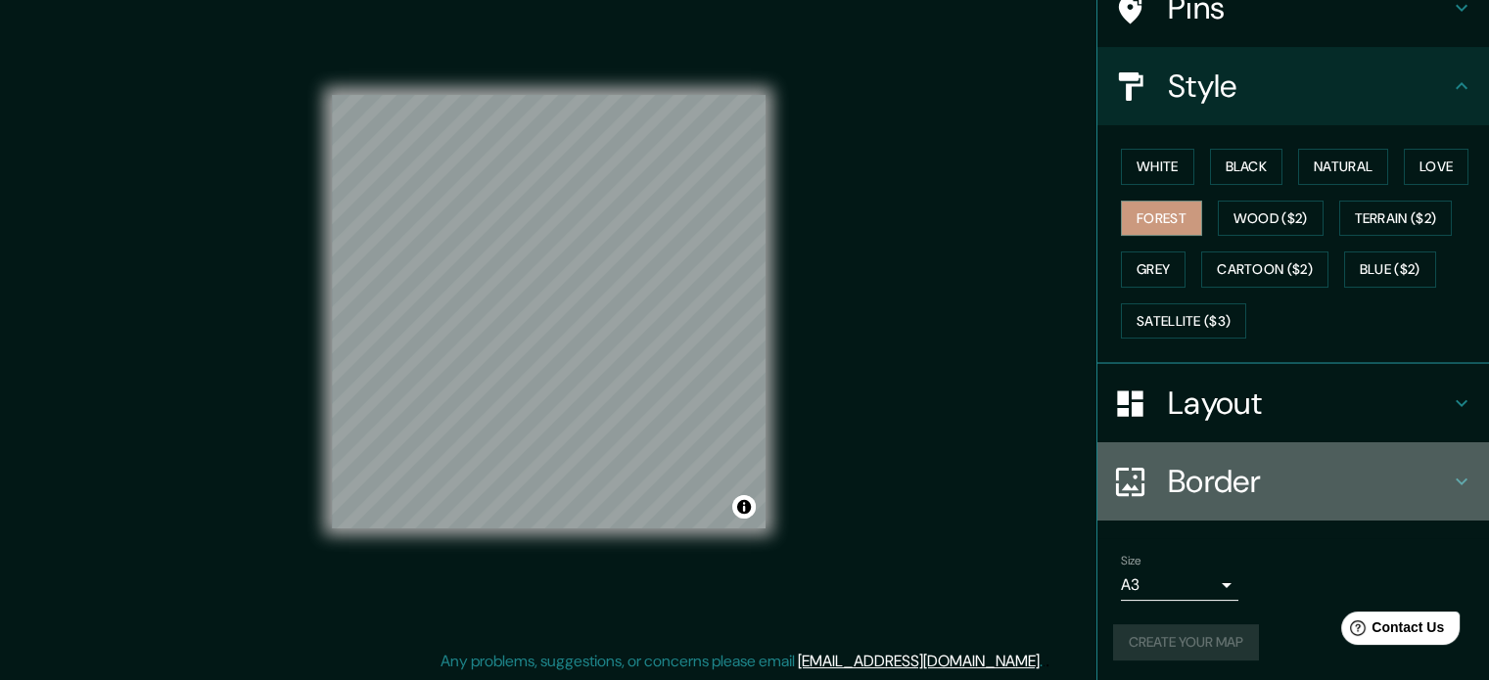
click at [1303, 492] on h4 "Border" at bounding box center [1309, 481] width 282 height 39
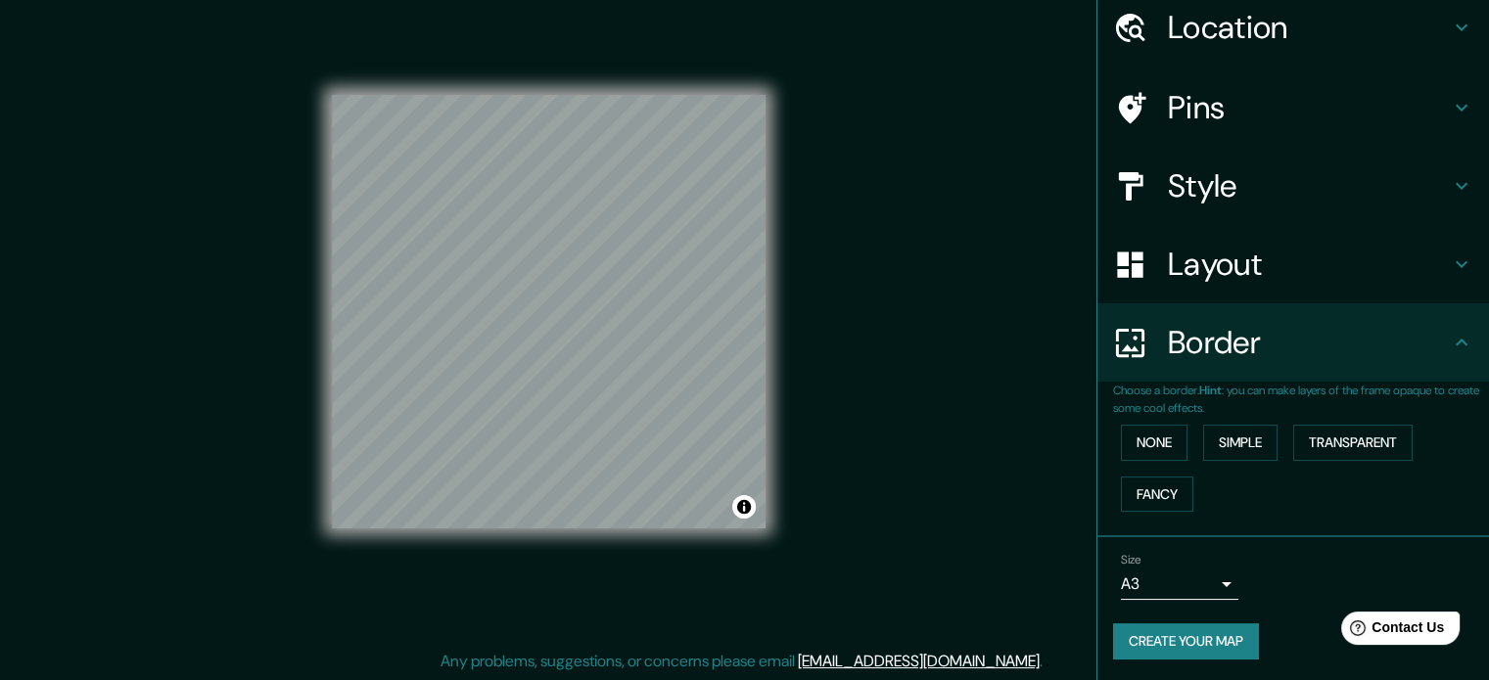
scroll to position [0, 0]
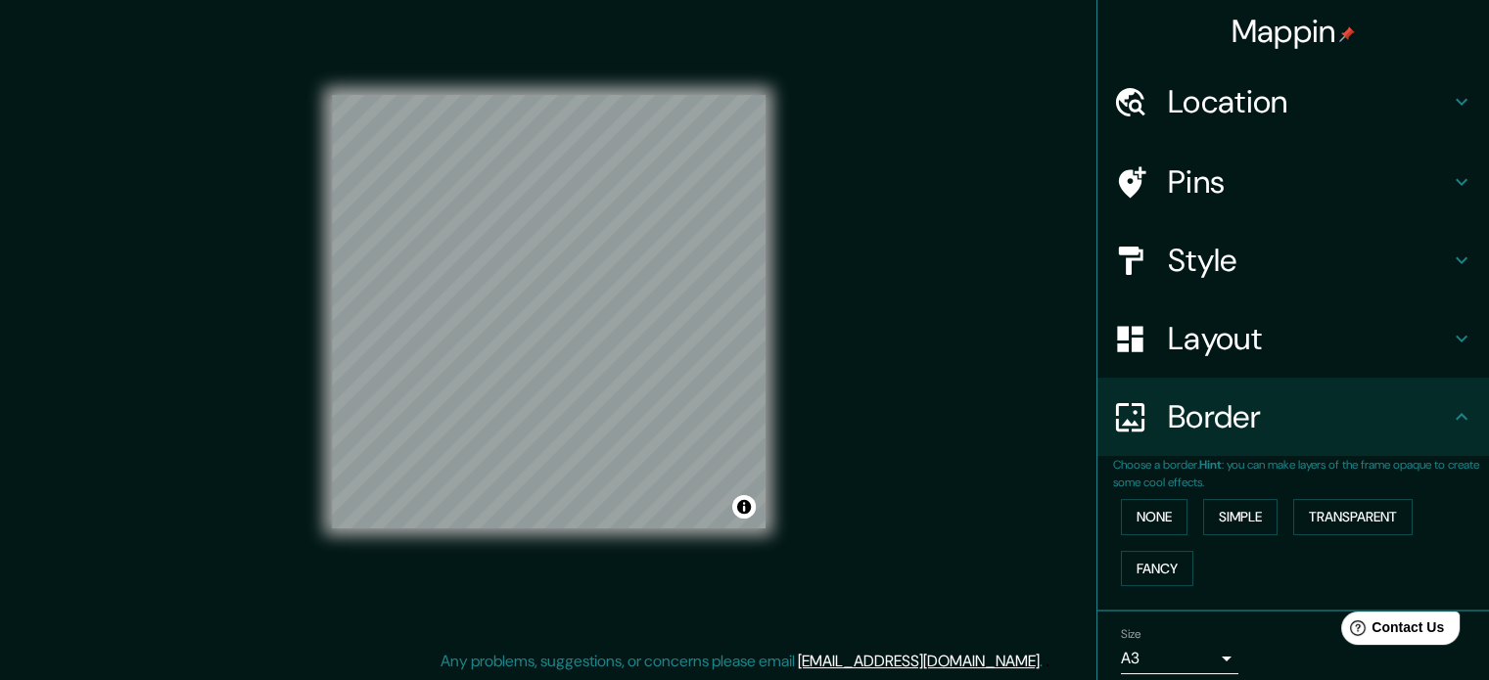
click at [1297, 38] on h4 "Mappin" at bounding box center [1293, 31] width 124 height 39
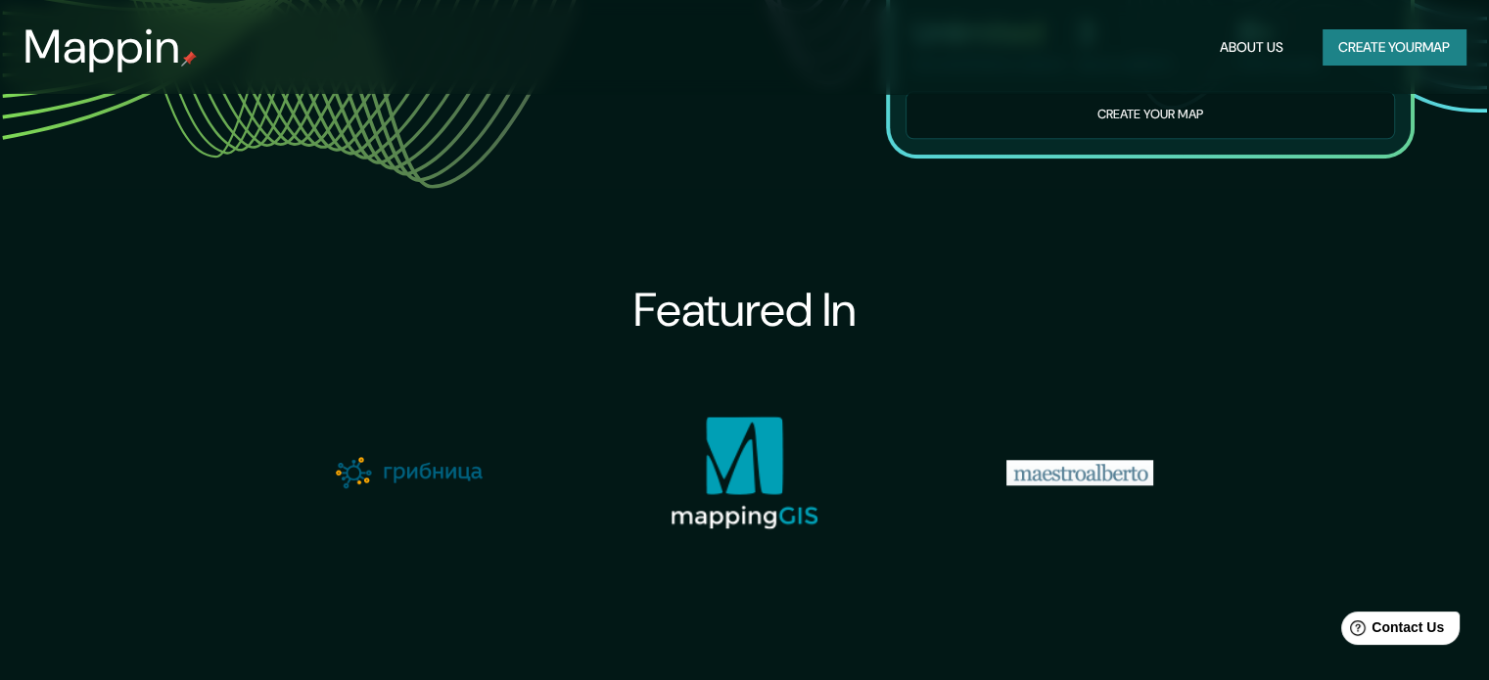
scroll to position [2165, 0]
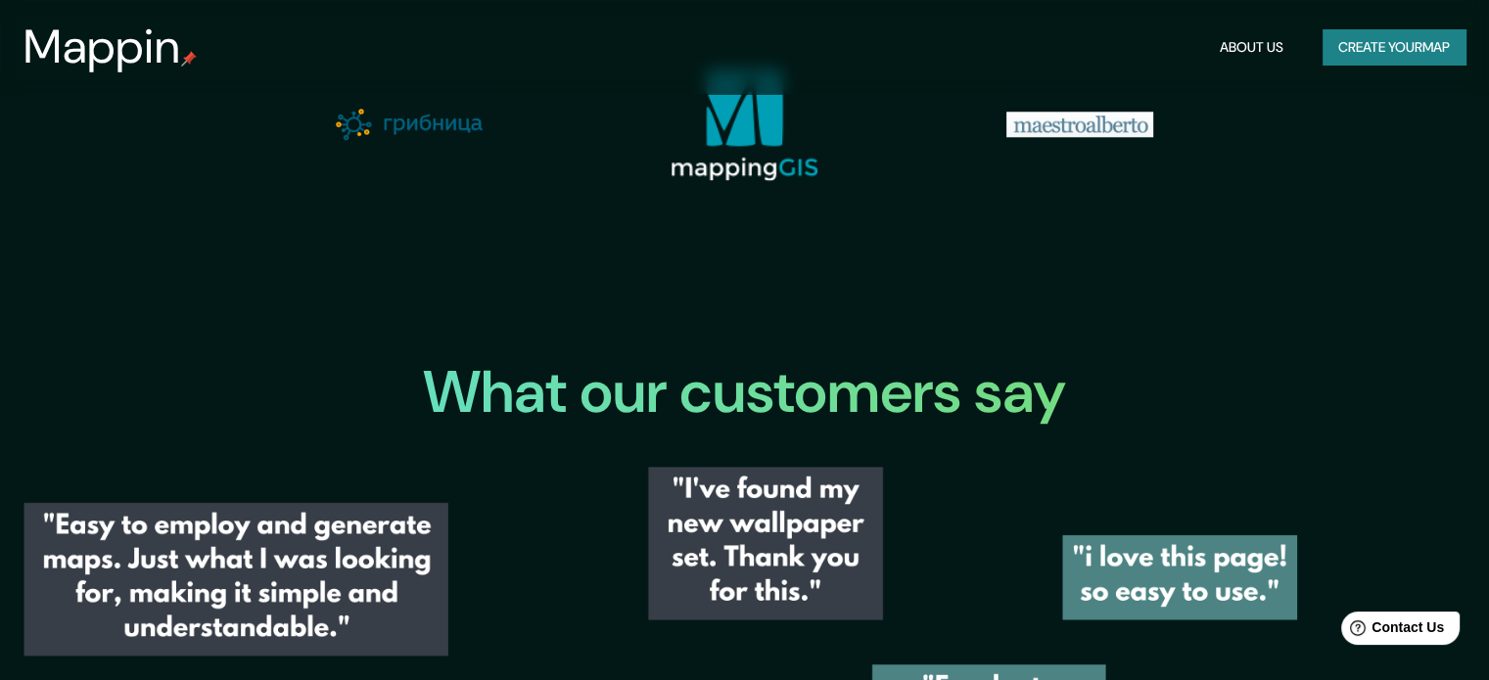
click at [133, 58] on h3 "Mappin" at bounding box center [102, 47] width 158 height 55
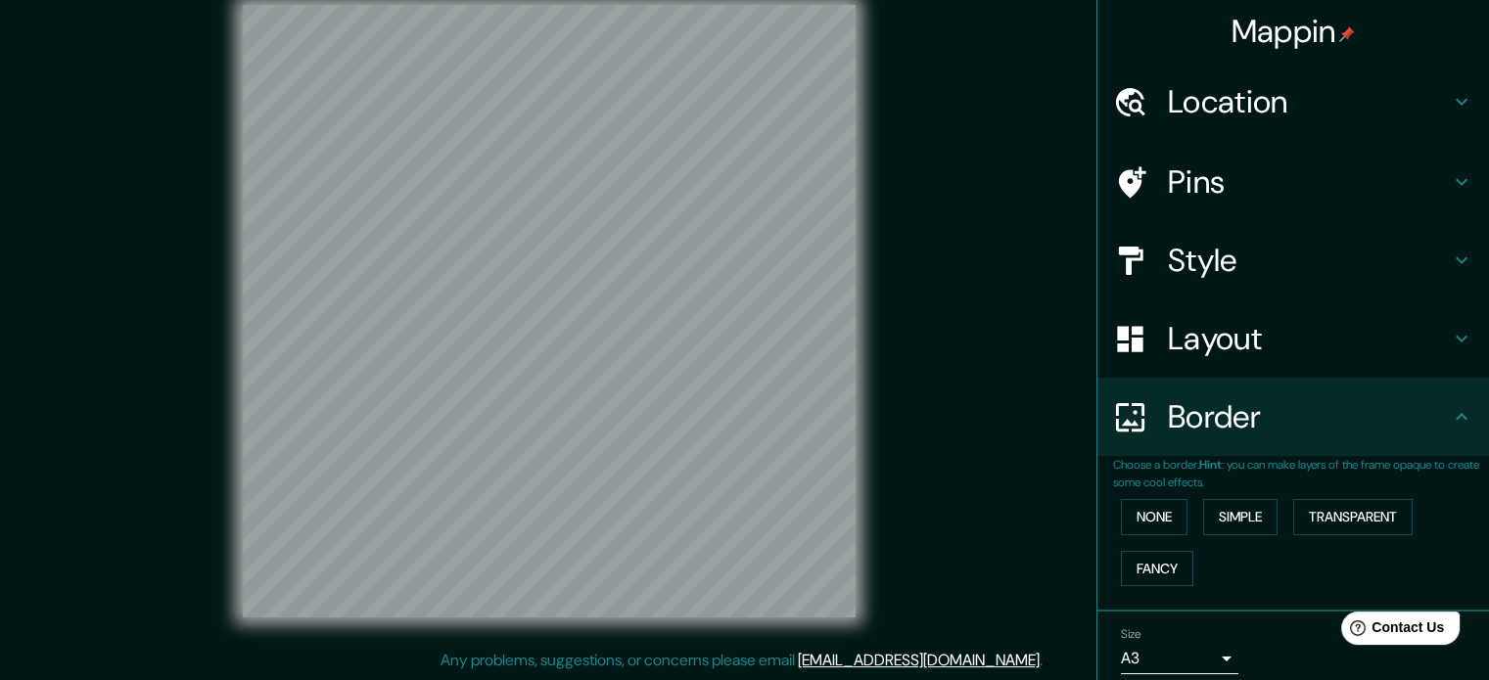
scroll to position [25, 0]
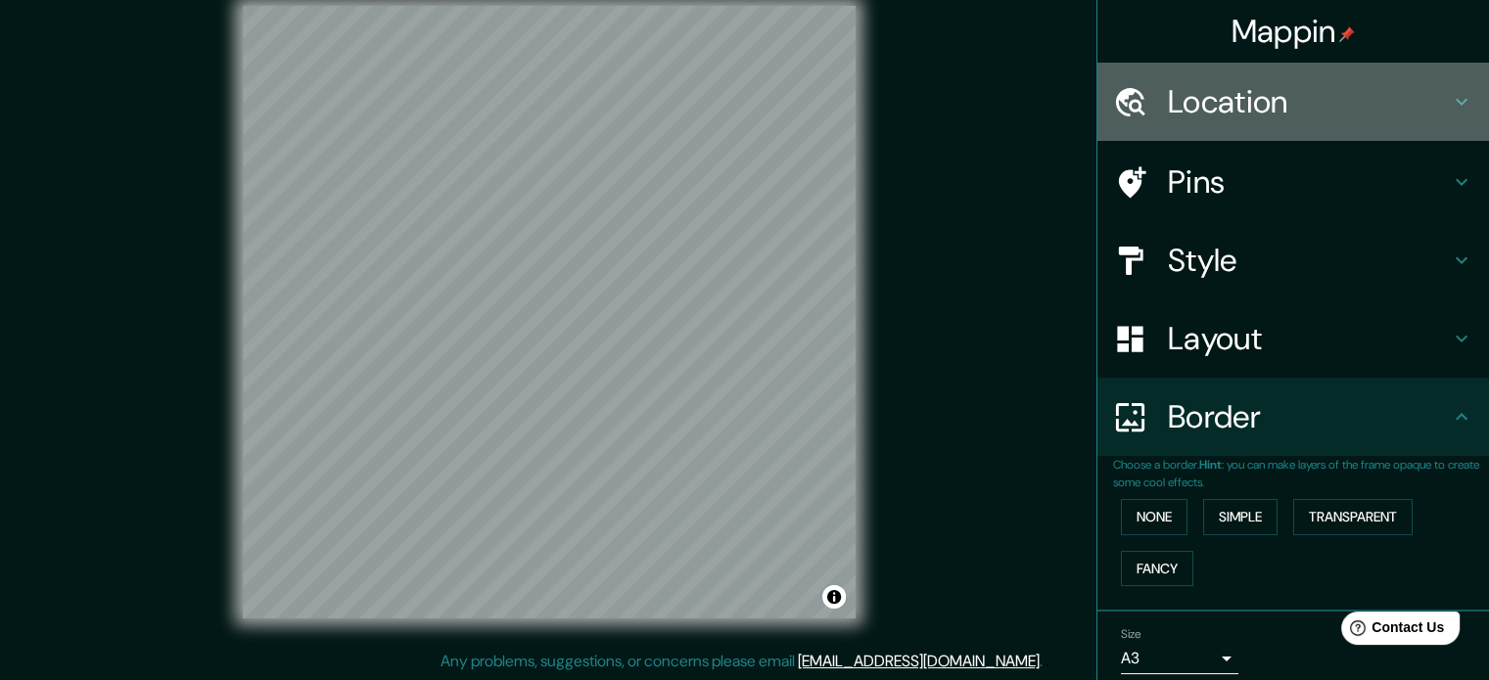
click at [1220, 109] on h4 "Location" at bounding box center [1309, 101] width 282 height 39
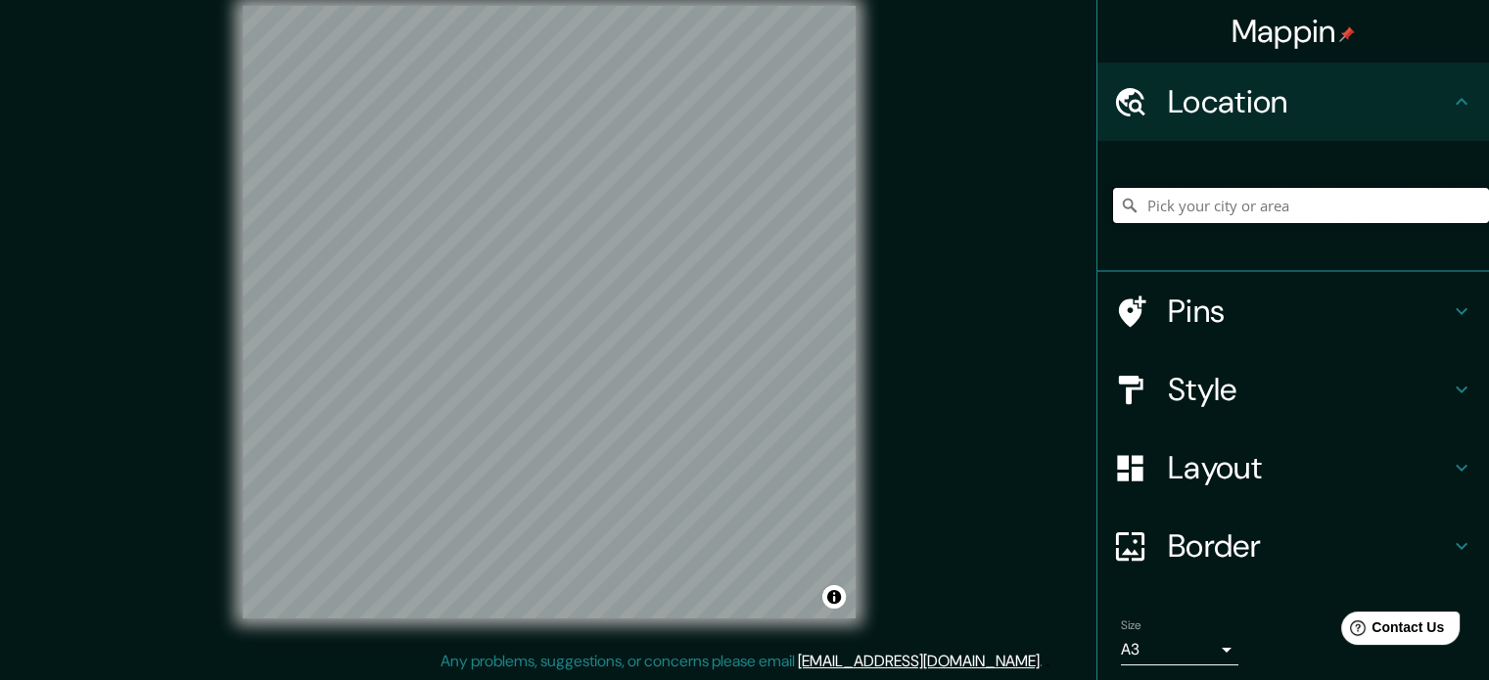
click at [1202, 195] on input "Pick your city or area" at bounding box center [1301, 205] width 376 height 35
click at [1259, 183] on div "[GEOGRAPHIC_DATA], [GEOGRAPHIC_DATA], [GEOGRAPHIC_DATA], [GEOGRAPHIC_DATA] [GEO…" at bounding box center [1301, 206] width 376 height 98
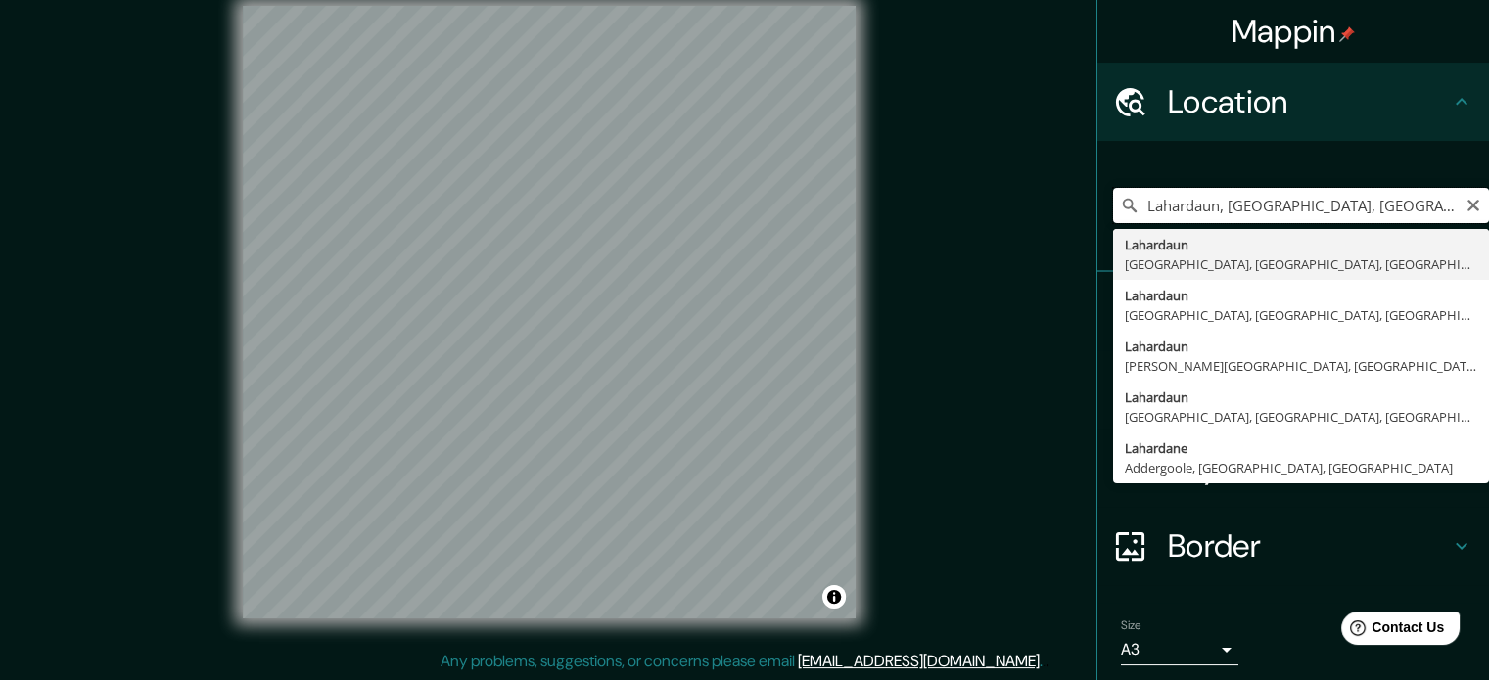
click at [1259, 198] on input "Lahardaun, [GEOGRAPHIC_DATA], [GEOGRAPHIC_DATA], [GEOGRAPHIC_DATA]" at bounding box center [1301, 205] width 376 height 35
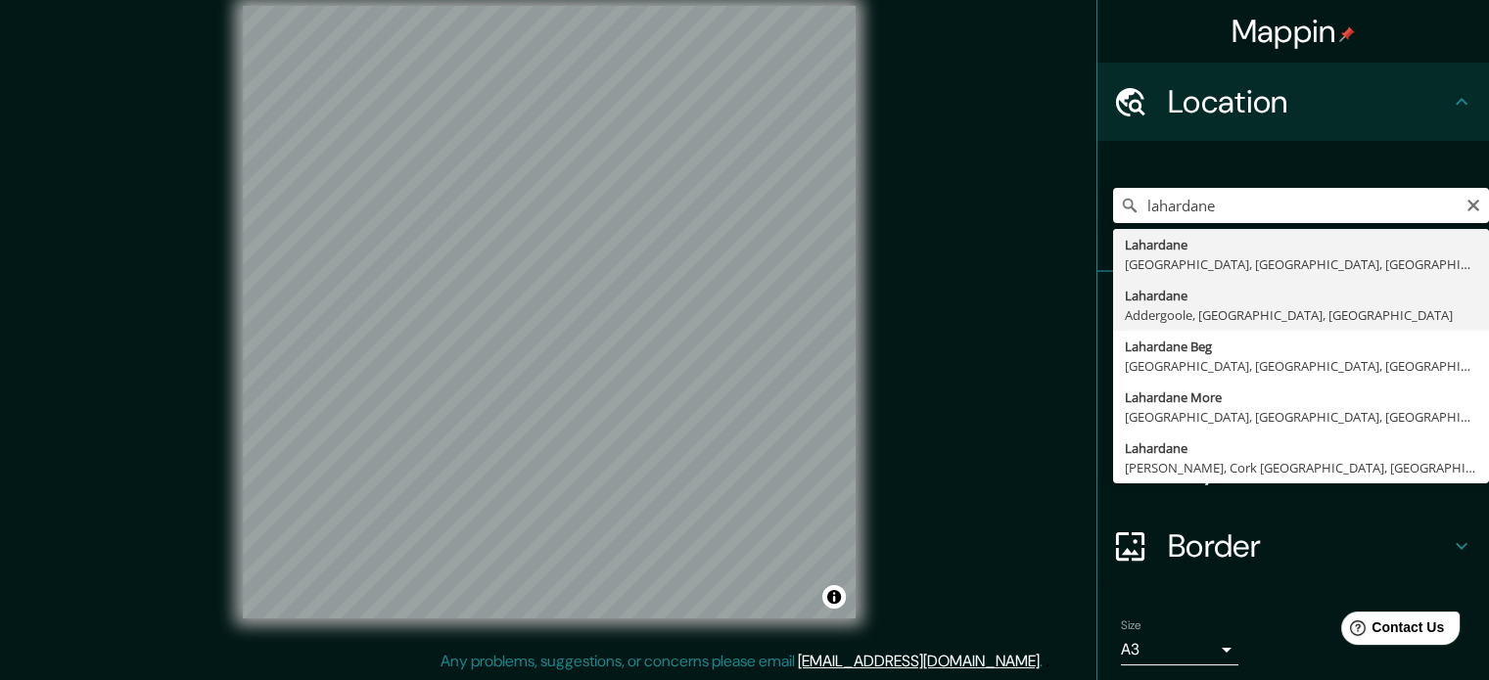
type input "Lahardane, Addergoole, [GEOGRAPHIC_DATA], [GEOGRAPHIC_DATA]"
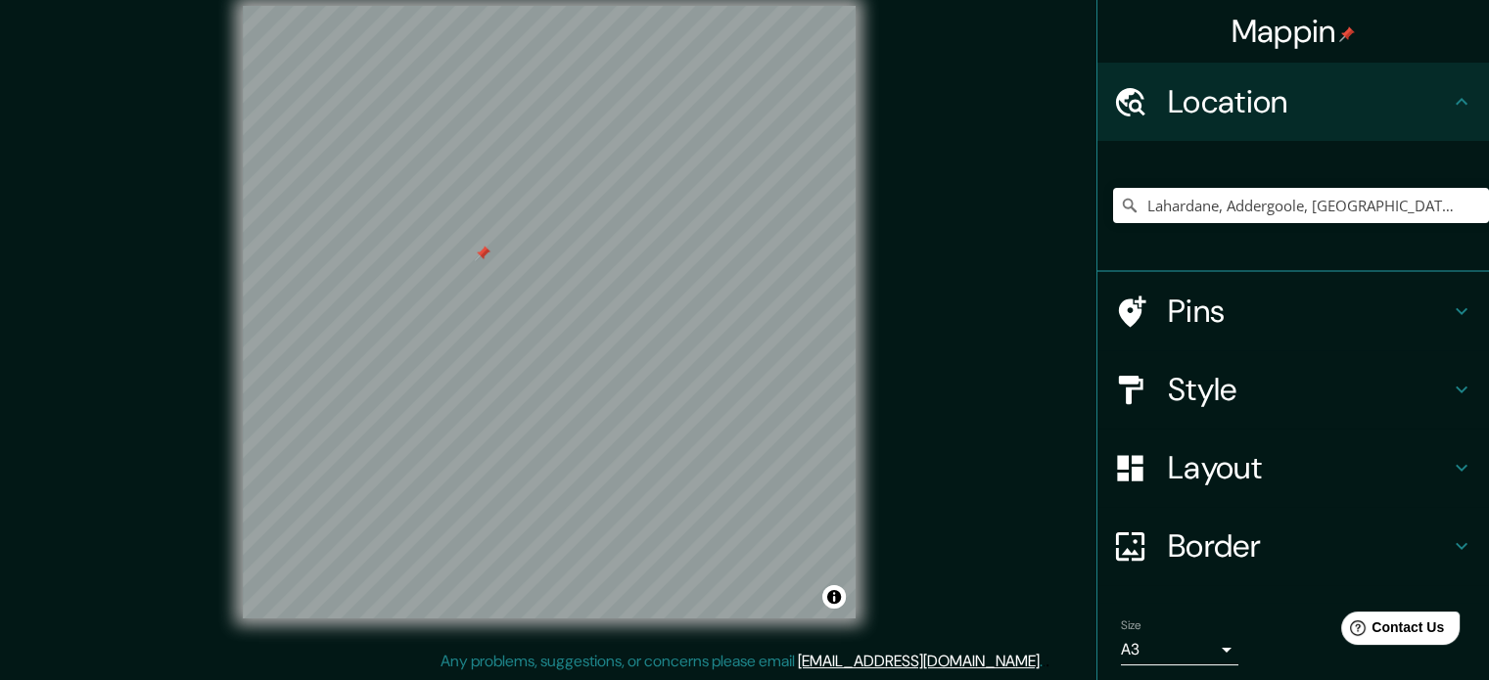
click at [480, 250] on div at bounding box center [483, 254] width 16 height 16
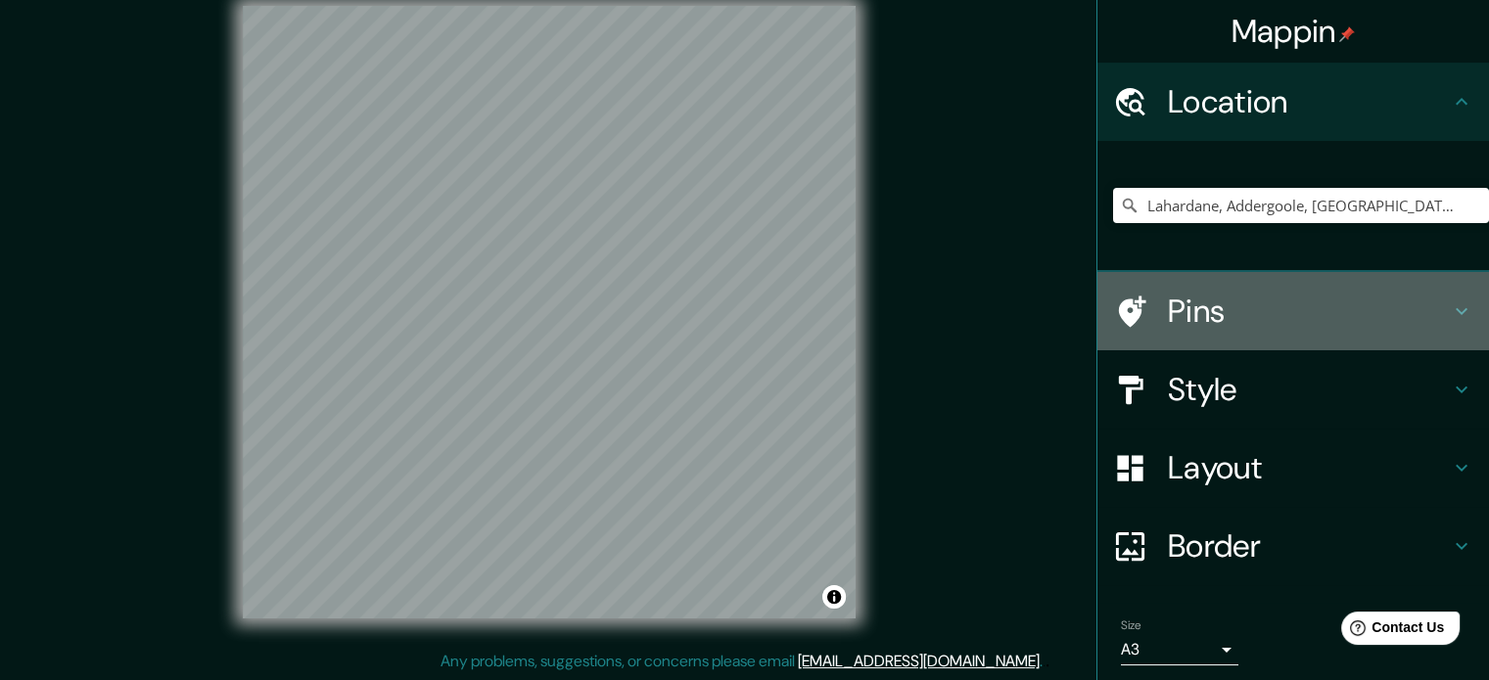
click at [1220, 302] on h4 "Pins" at bounding box center [1309, 311] width 282 height 39
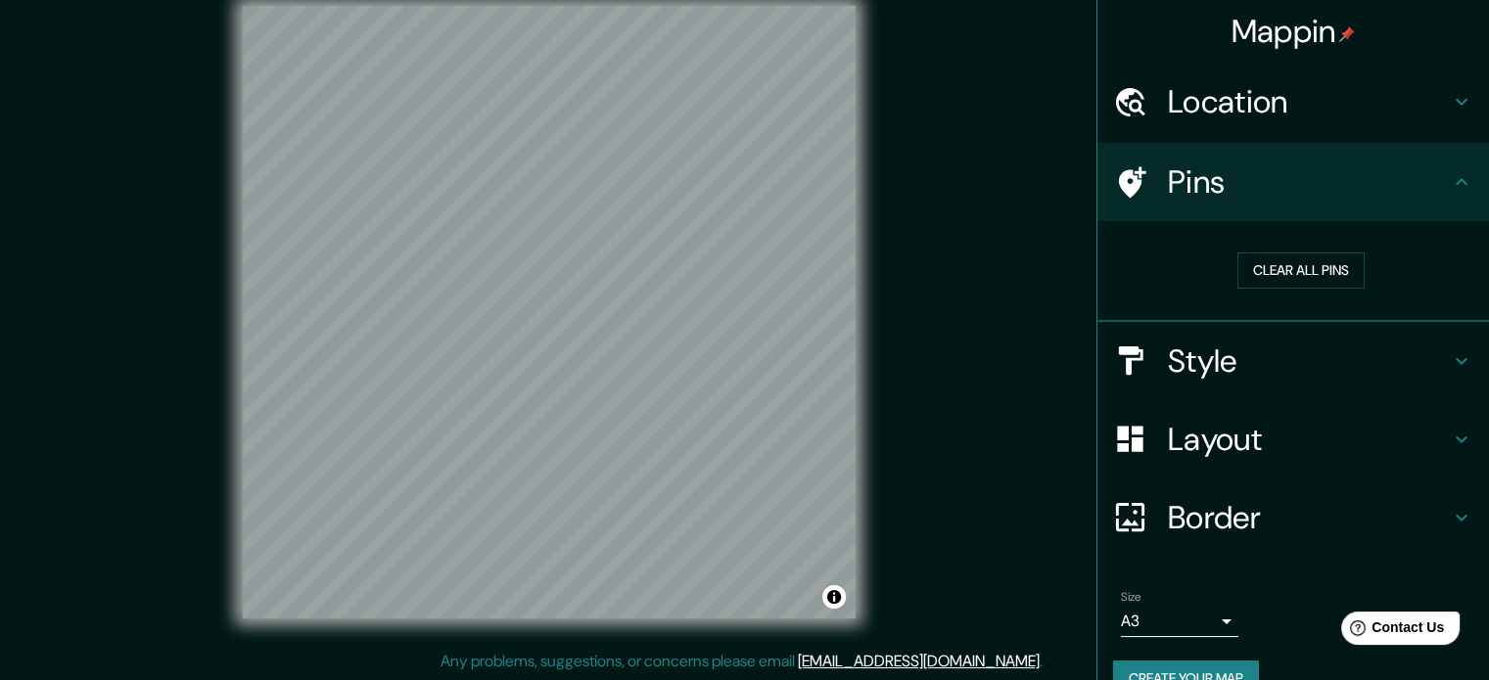
scroll to position [37, 0]
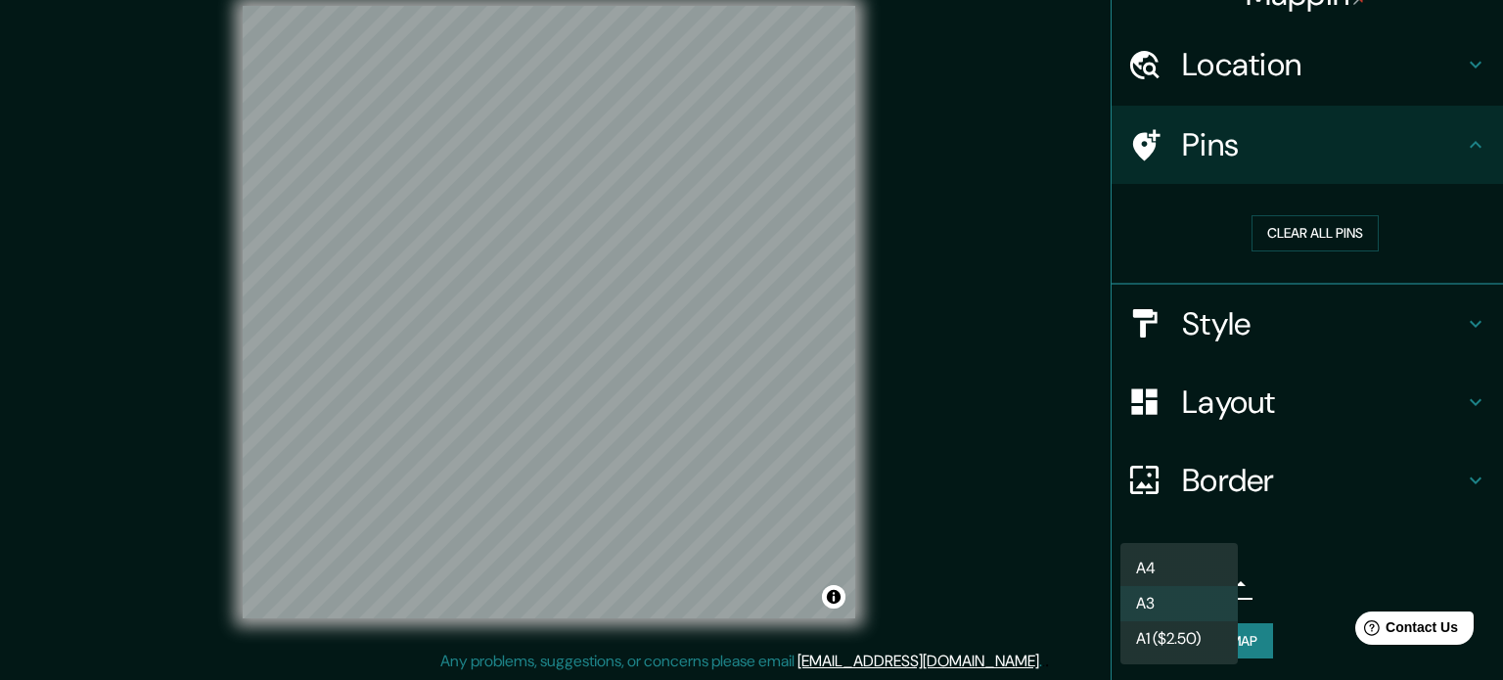
click at [1202, 569] on body "Mappin Location [GEOGRAPHIC_DATA], [GEOGRAPHIC_DATA], [GEOGRAPHIC_DATA], [GEOGR…" at bounding box center [751, 315] width 1503 height 680
click at [1268, 556] on div at bounding box center [751, 340] width 1503 height 680
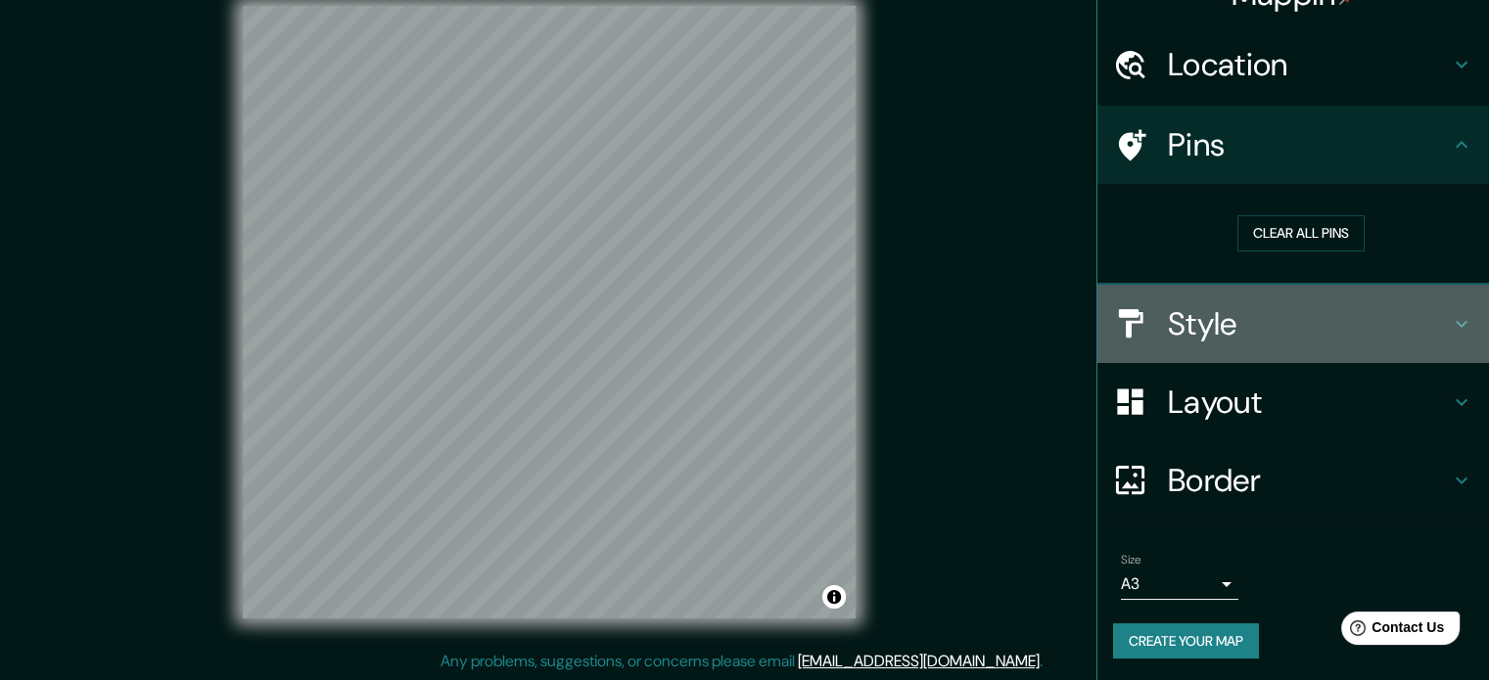
click at [1262, 323] on h4 "Style" at bounding box center [1309, 323] width 282 height 39
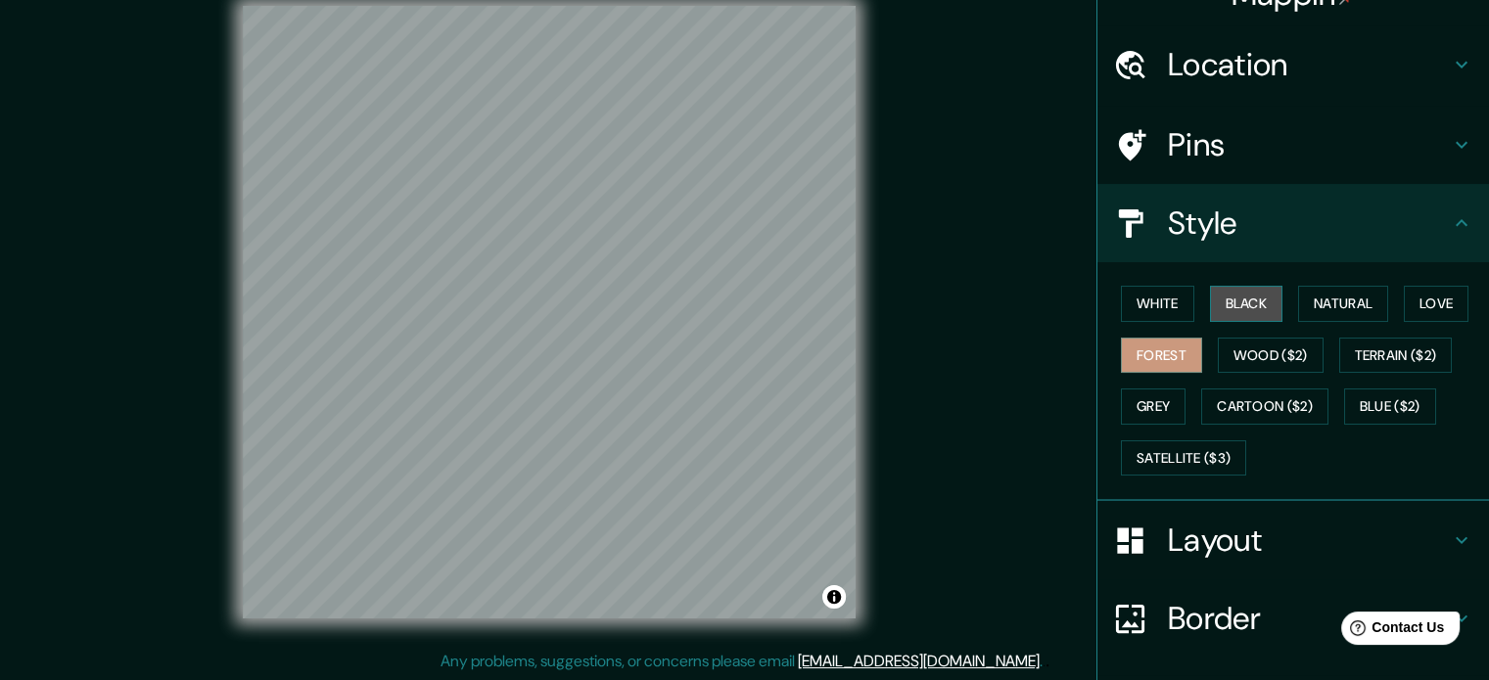
click at [1259, 315] on button "Black" at bounding box center [1246, 304] width 73 height 36
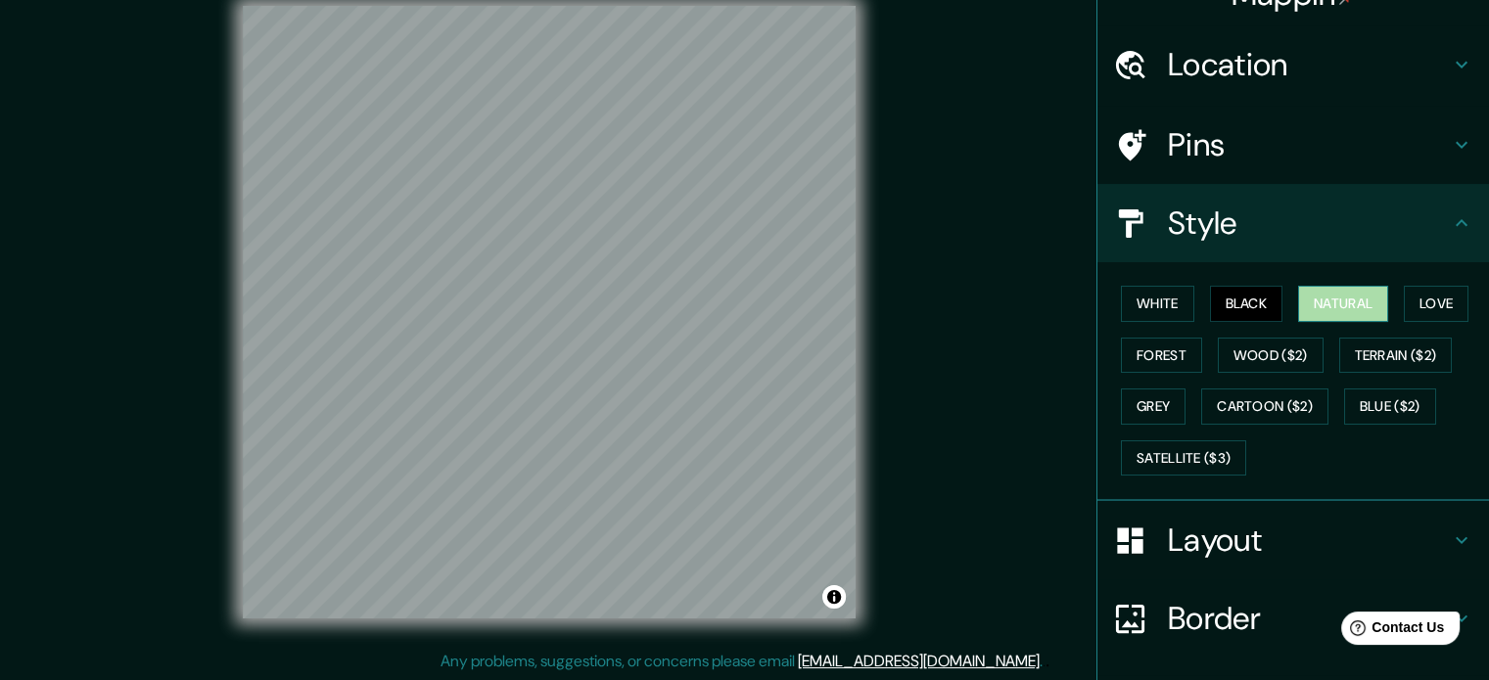
click at [1335, 299] on button "Natural" at bounding box center [1343, 304] width 90 height 36
click at [1404, 298] on button "Love" at bounding box center [1436, 304] width 65 height 36
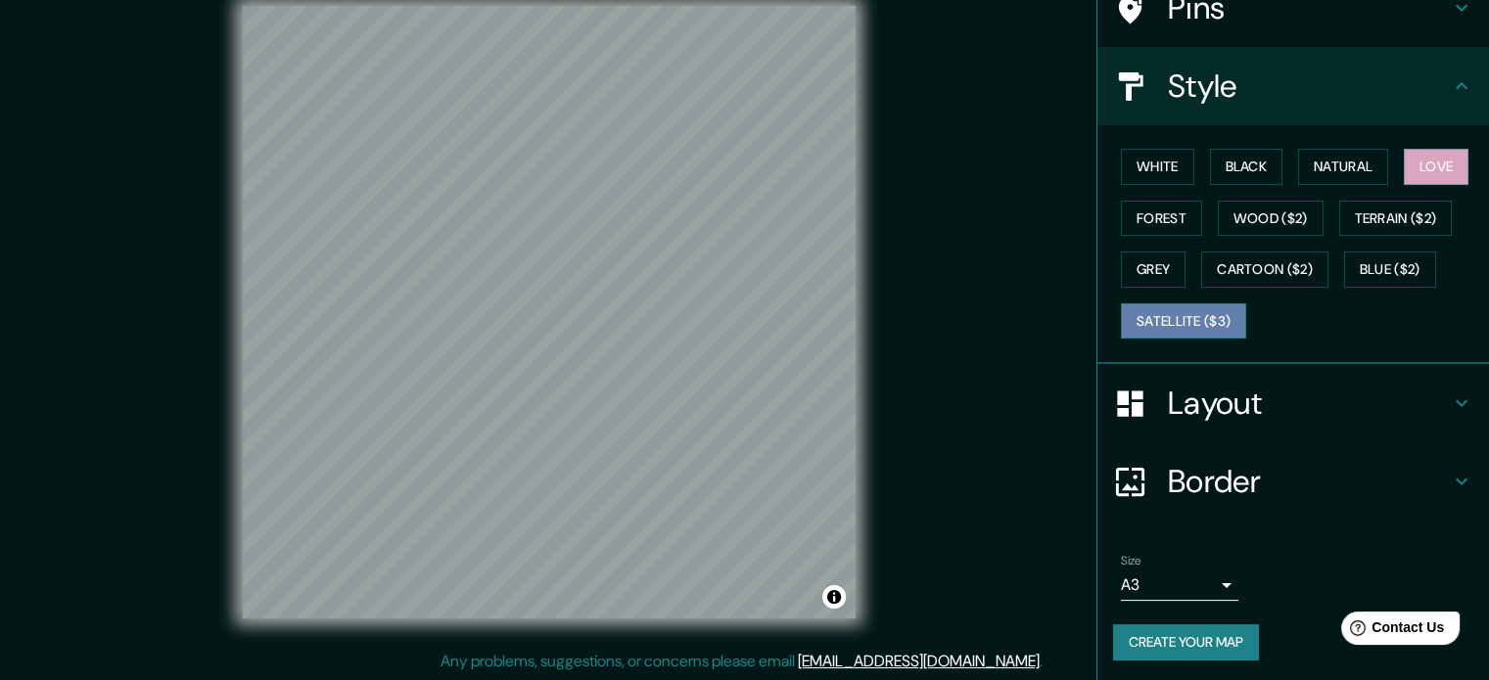
click at [1187, 324] on button "Satellite ($3)" at bounding box center [1183, 321] width 125 height 36
click at [1434, 174] on button "Love" at bounding box center [1436, 167] width 65 height 36
click at [1199, 636] on button "Create your map" at bounding box center [1186, 642] width 146 height 36
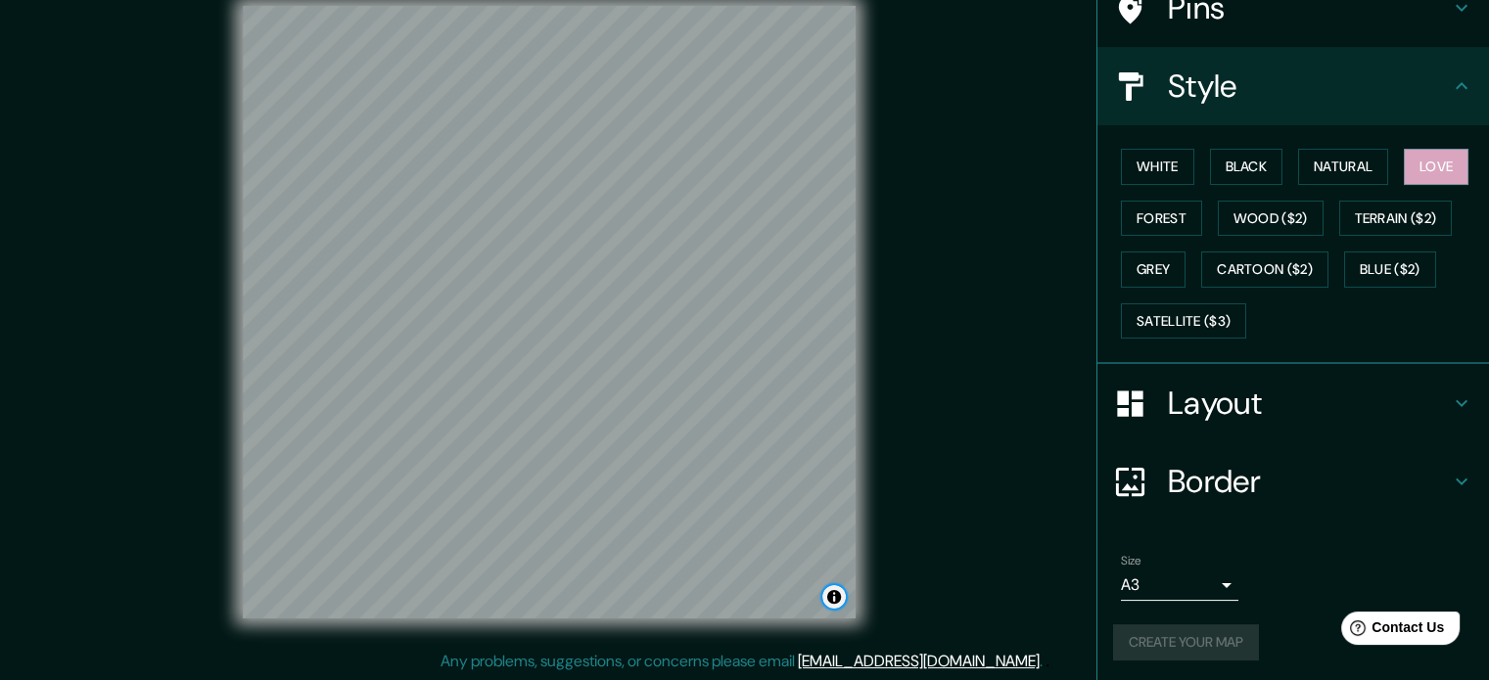
click at [839, 590] on button "Toggle attribution" at bounding box center [833, 596] width 23 height 23
drag, startPoint x: 967, startPoint y: 203, endPoint x: 976, endPoint y: 227, distance: 26.0
click at [976, 227] on div "Mappin Location [GEOGRAPHIC_DATA], [GEOGRAPHIC_DATA], [GEOGRAPHIC_DATA], [GEOGR…" at bounding box center [744, 328] width 1489 height 707
